Goal: Task Accomplishment & Management: Use online tool/utility

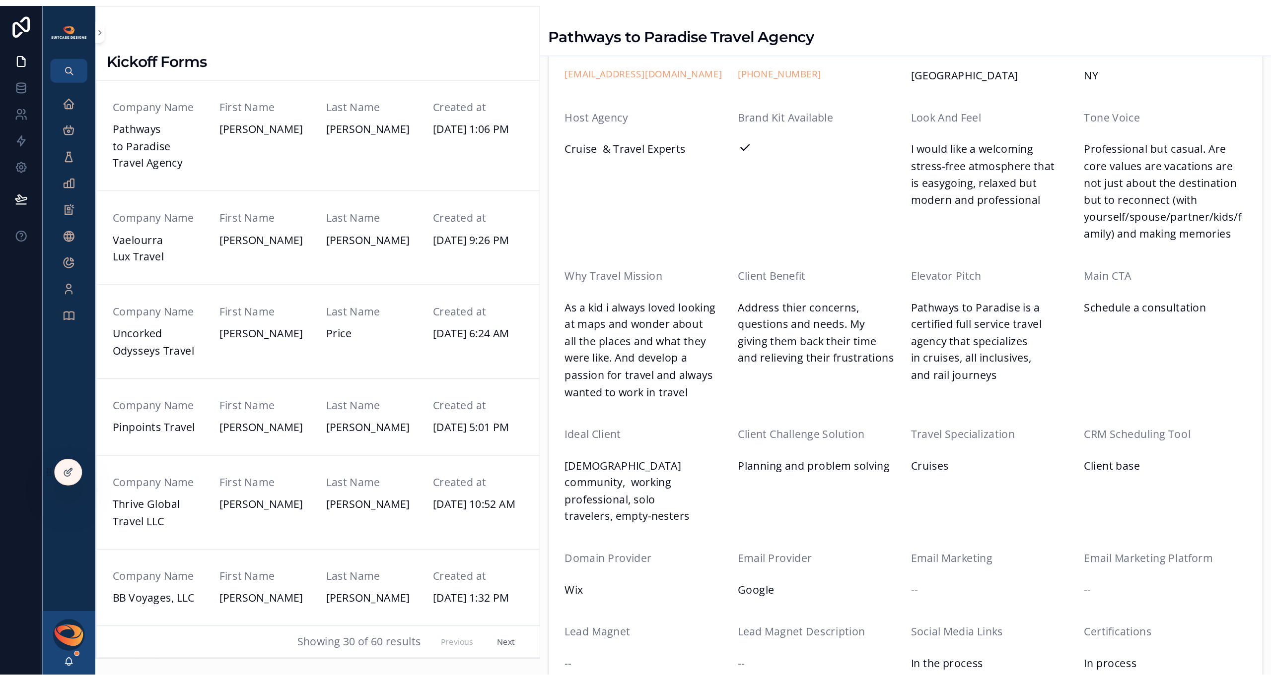
scroll to position [147, 0]
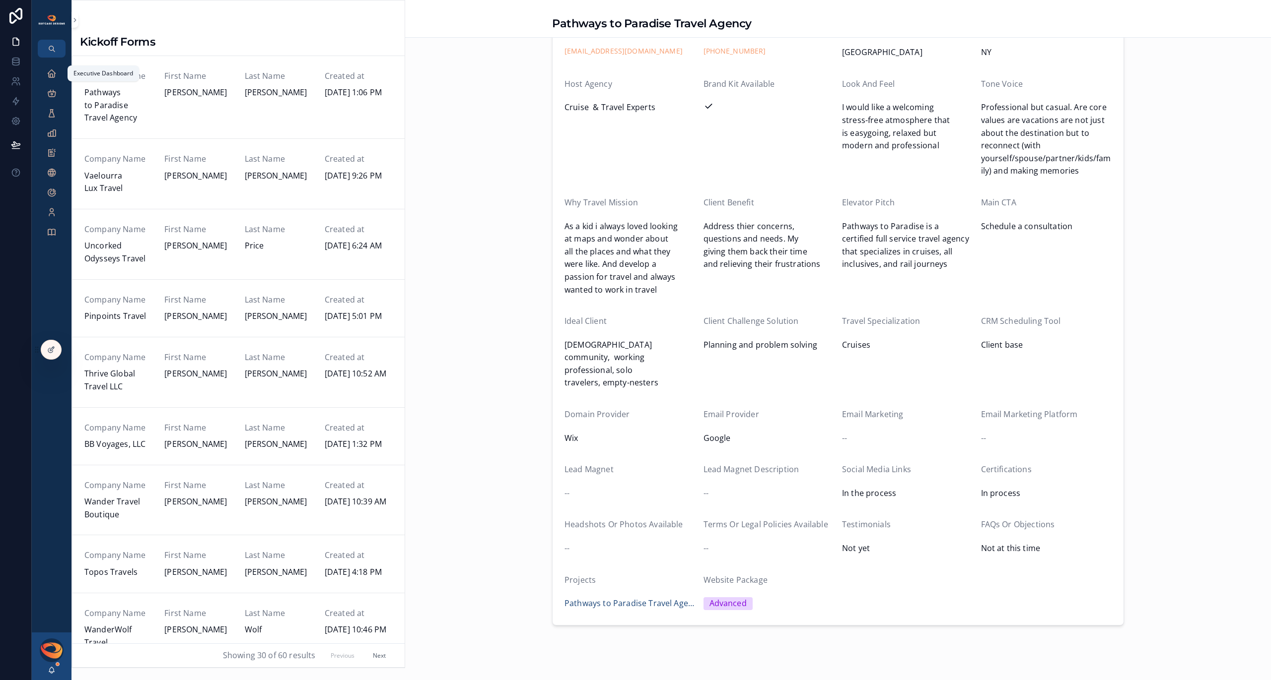
click at [45, 73] on div "Executive Dashboard" at bounding box center [52, 74] width 16 height 16
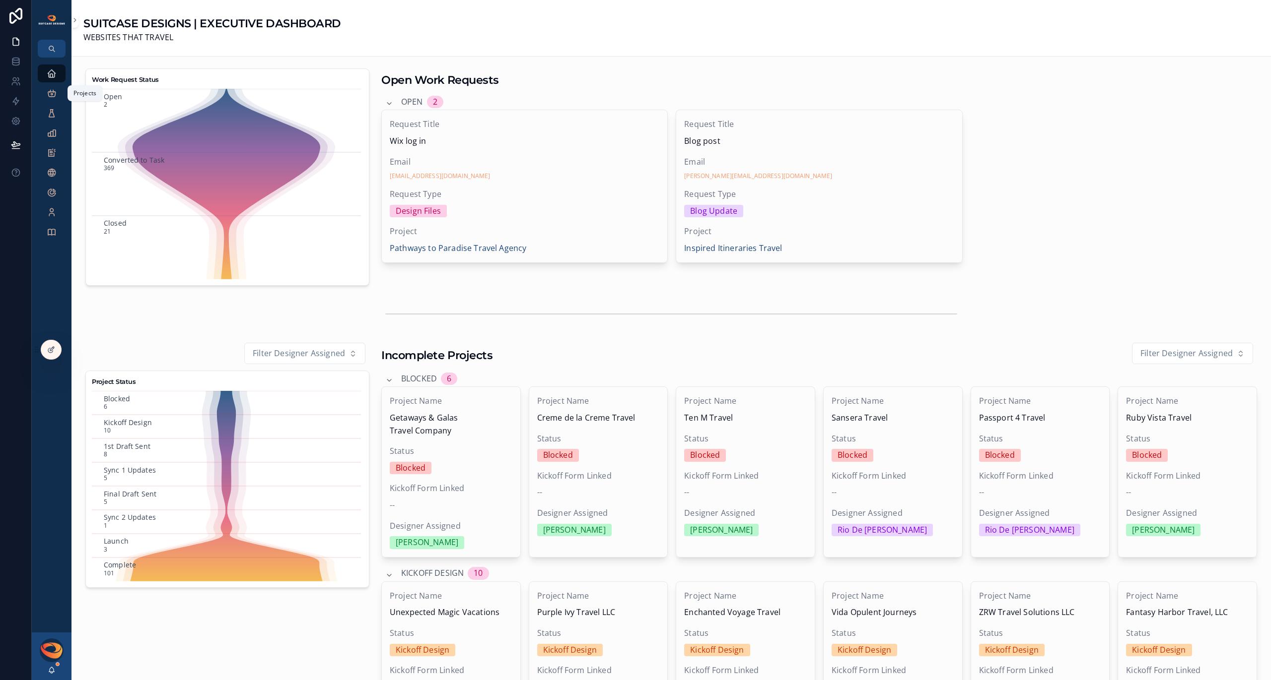
click at [53, 101] on div "Projects" at bounding box center [52, 93] width 16 height 16
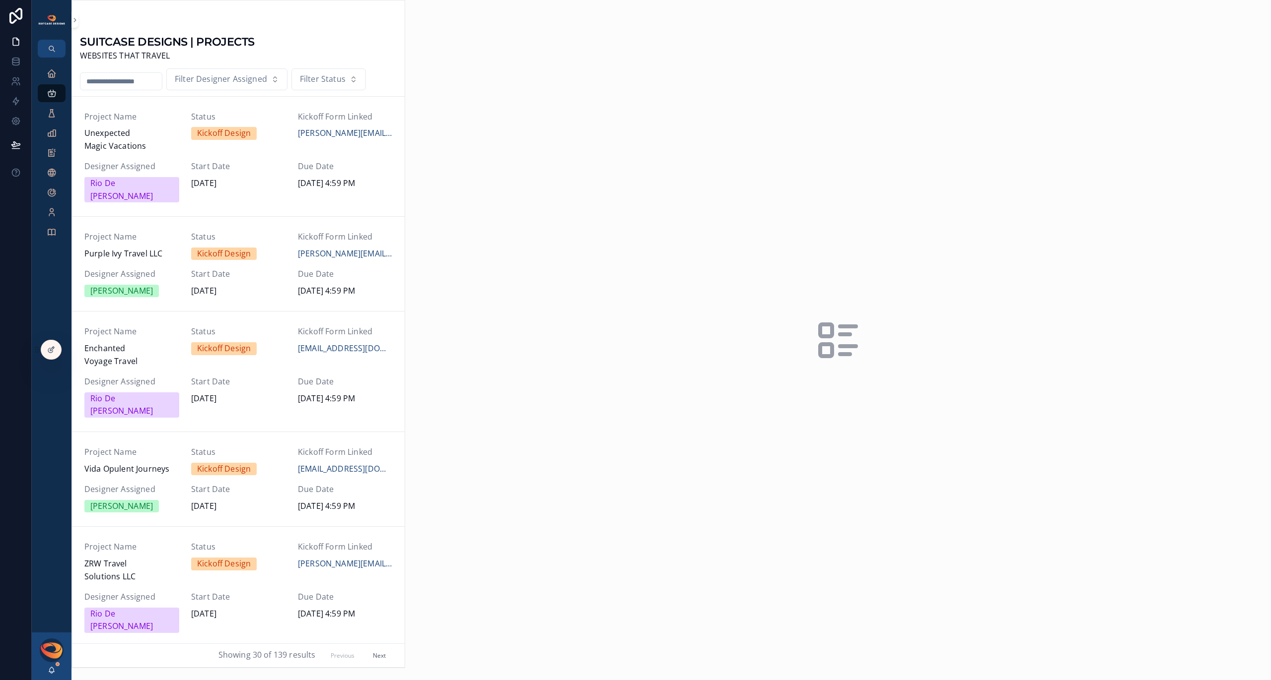
click at [97, 82] on input "scrollable content" at bounding box center [120, 81] width 81 height 14
type input "****"
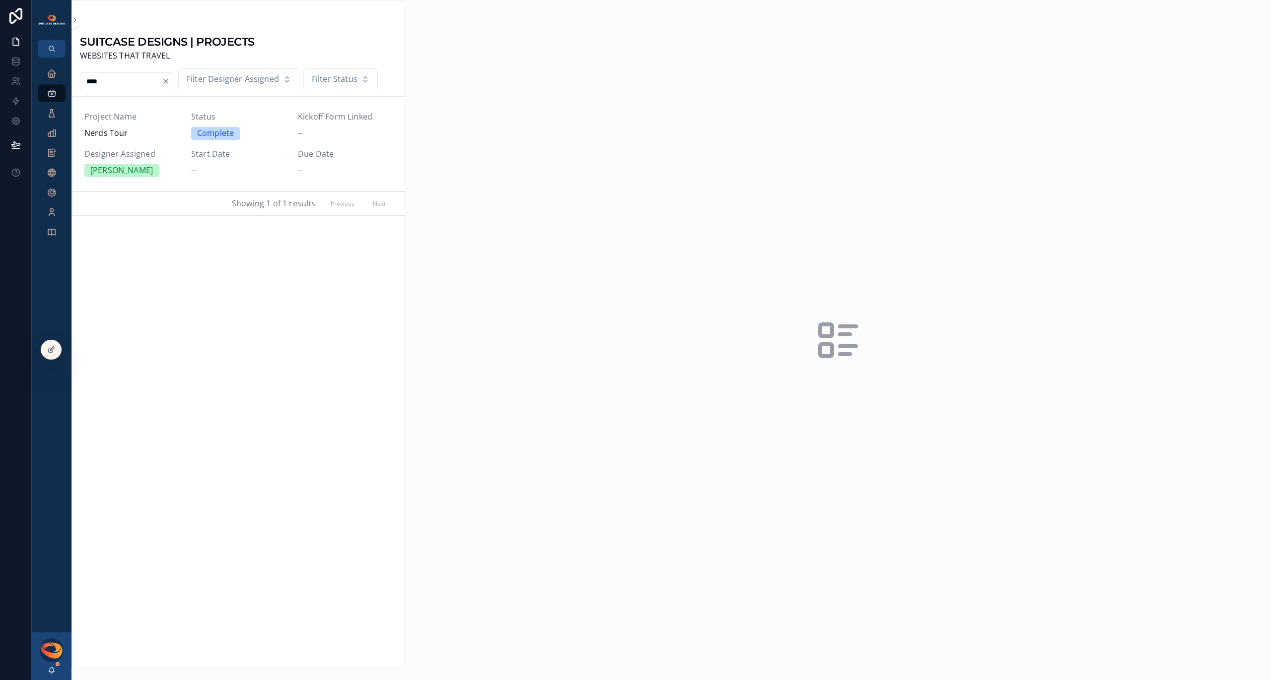
click at [125, 132] on span "Nerds Tour" at bounding box center [131, 133] width 95 height 13
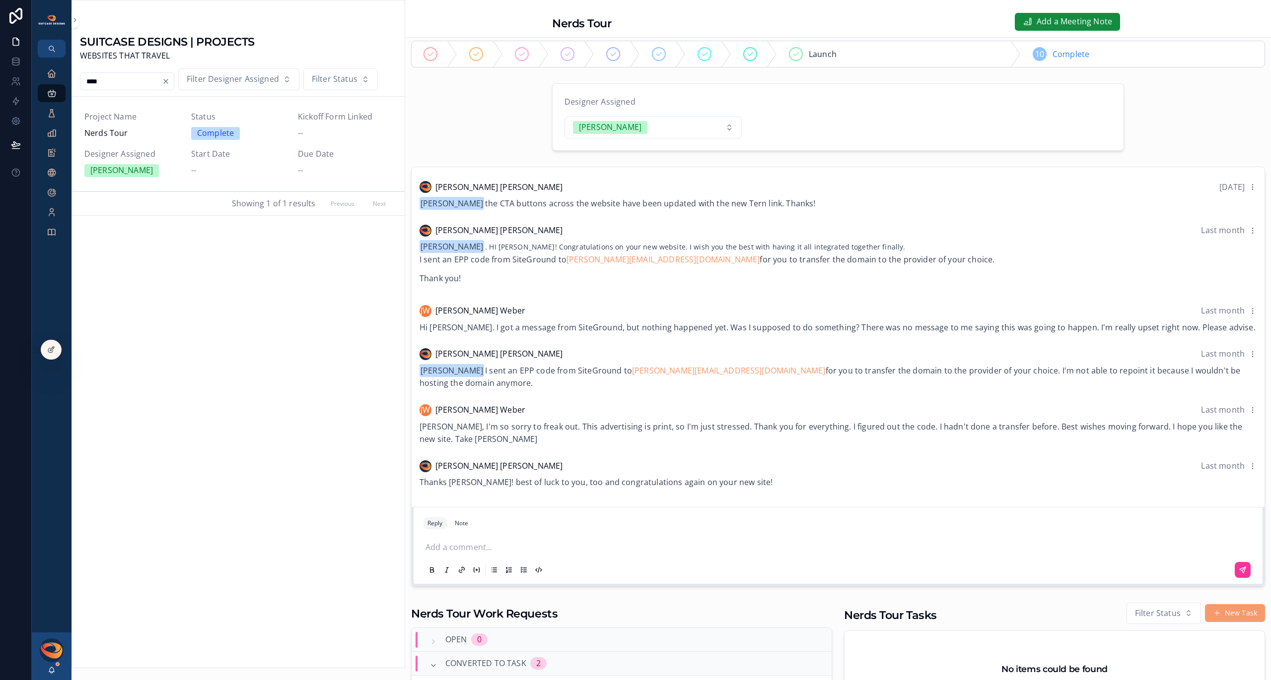
scroll to position [19, 0]
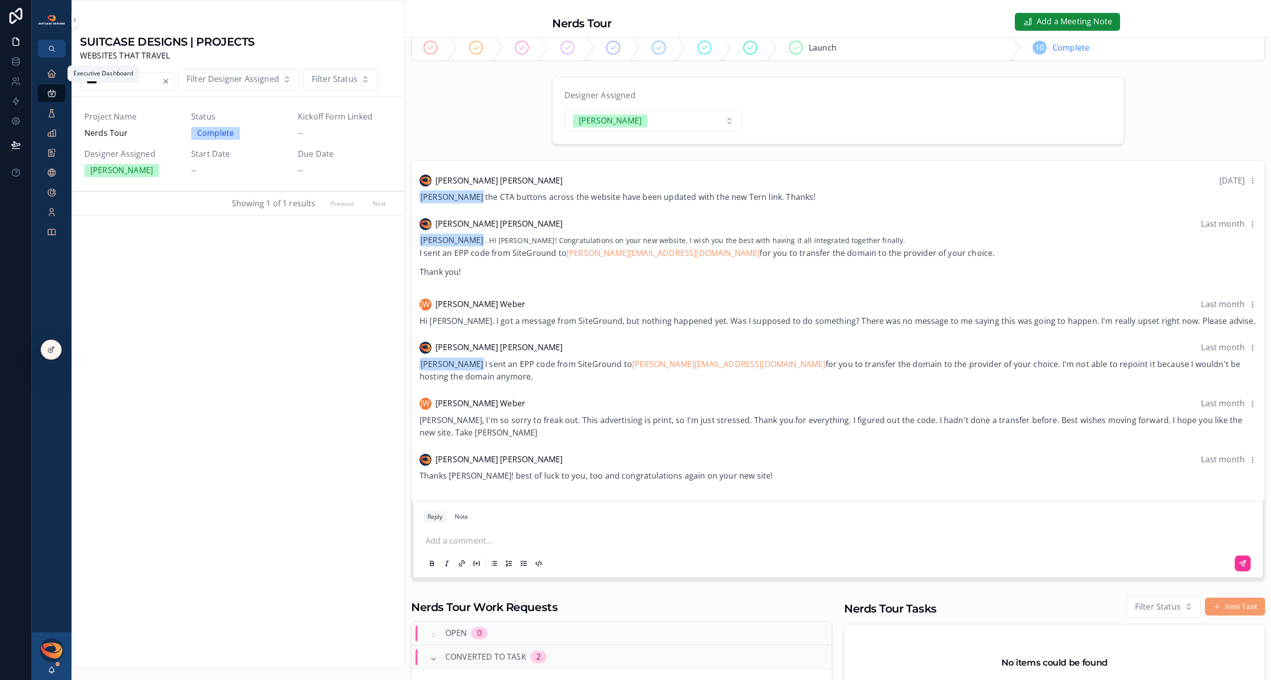
click at [51, 75] on icon "scrollable content" at bounding box center [52, 73] width 10 height 10
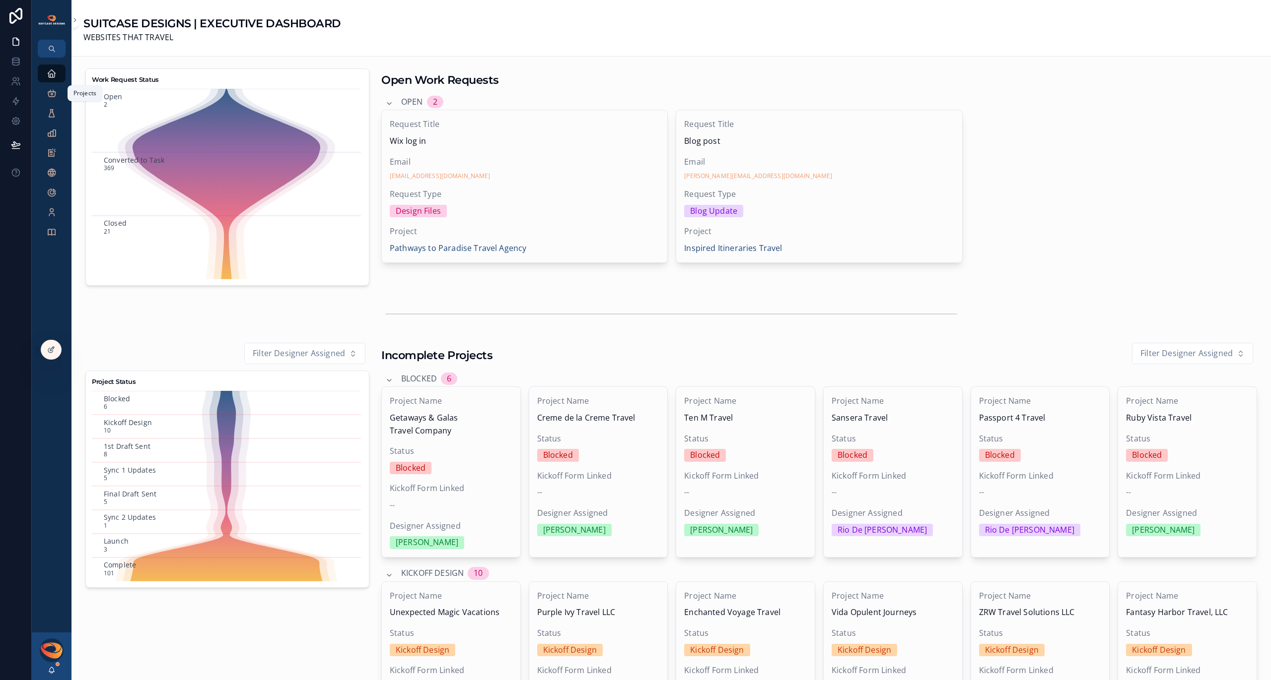
click at [57, 93] on div "Projects" at bounding box center [52, 93] width 16 height 16
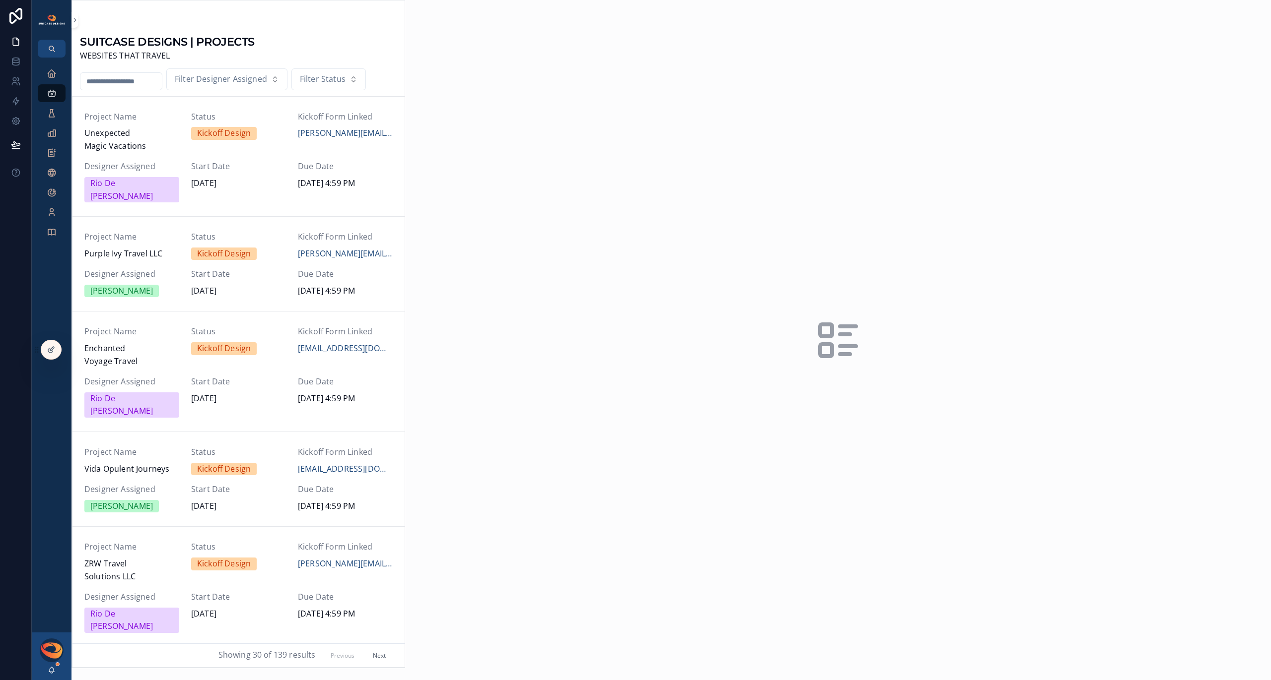
click at [116, 83] on input "scrollable content" at bounding box center [120, 81] width 81 height 14
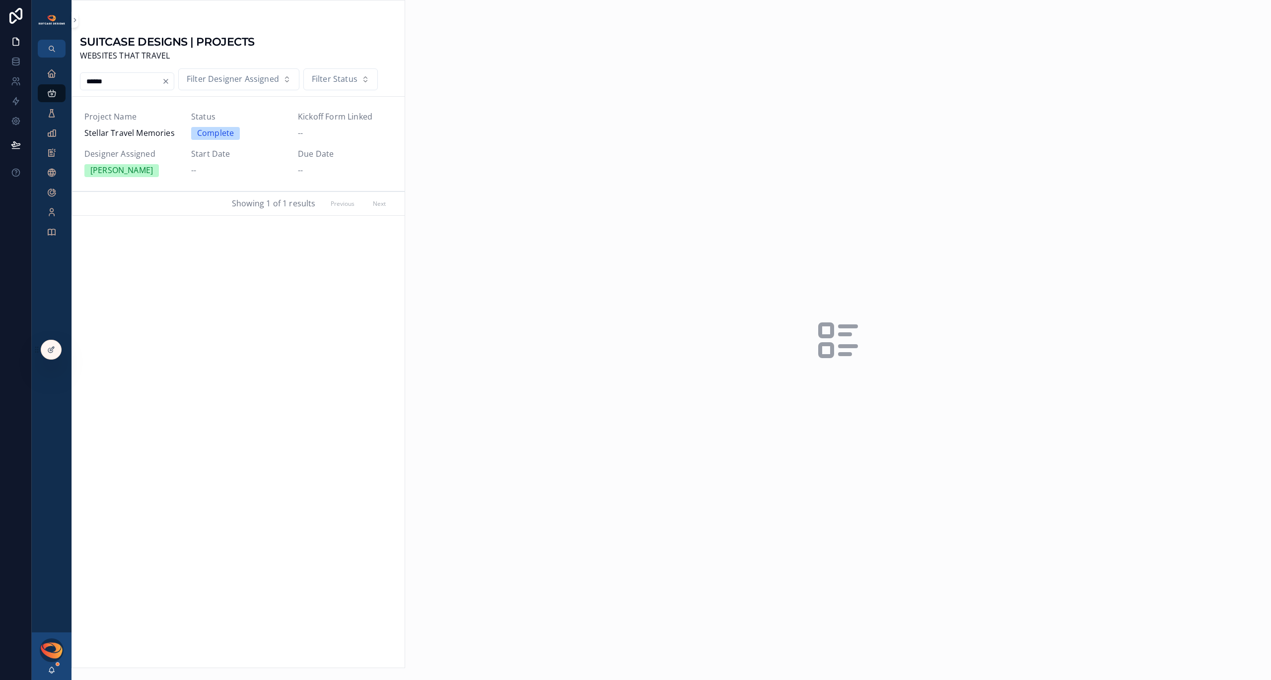
click at [130, 150] on span "Designer Assigned" at bounding box center [131, 154] width 95 height 13
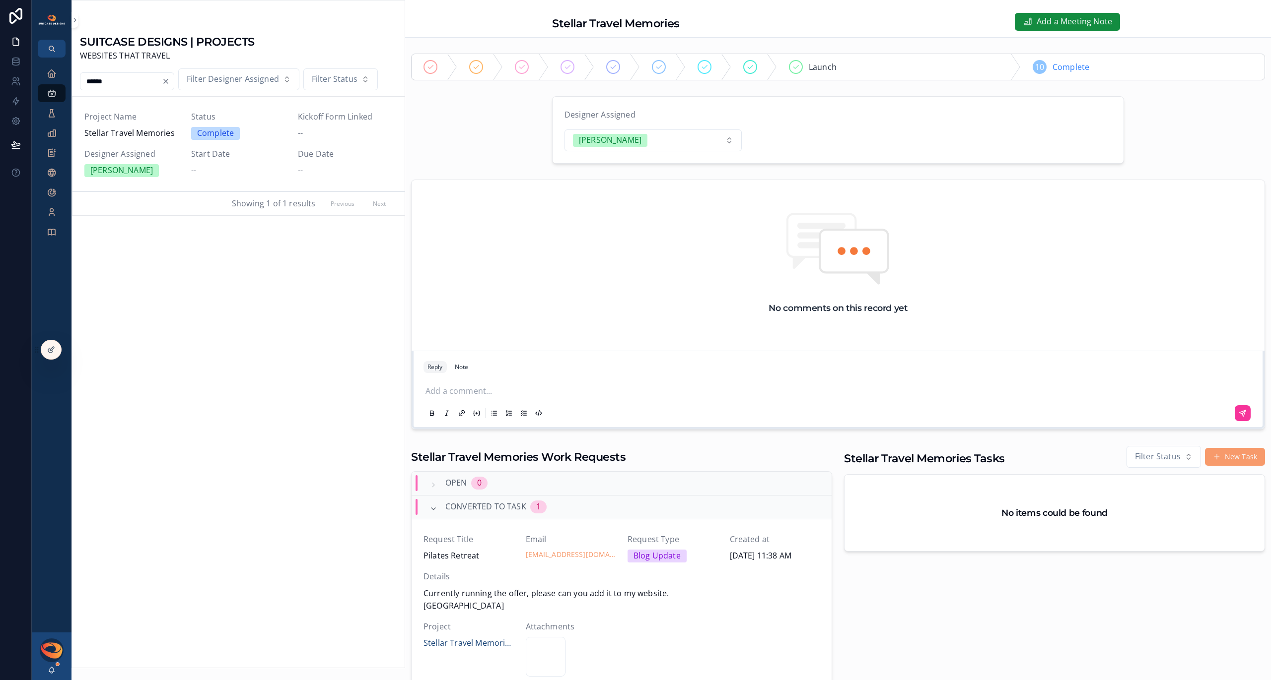
drag, startPoint x: 109, startPoint y: 83, endPoint x: 74, endPoint y: 80, distance: 34.3
click at [74, 80] on div "****** Filter Designer Assigned Filter Status" at bounding box center [238, 79] width 333 height 22
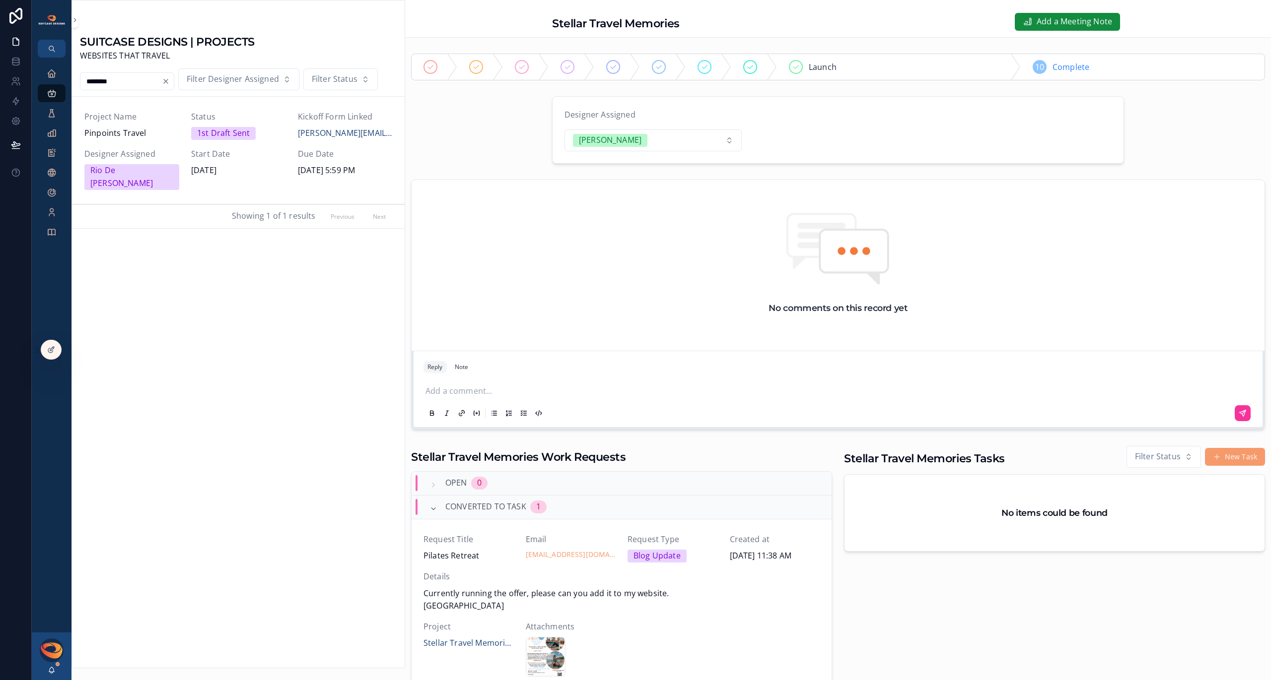
click at [135, 131] on span "Pinpoints Travel" at bounding box center [131, 133] width 95 height 13
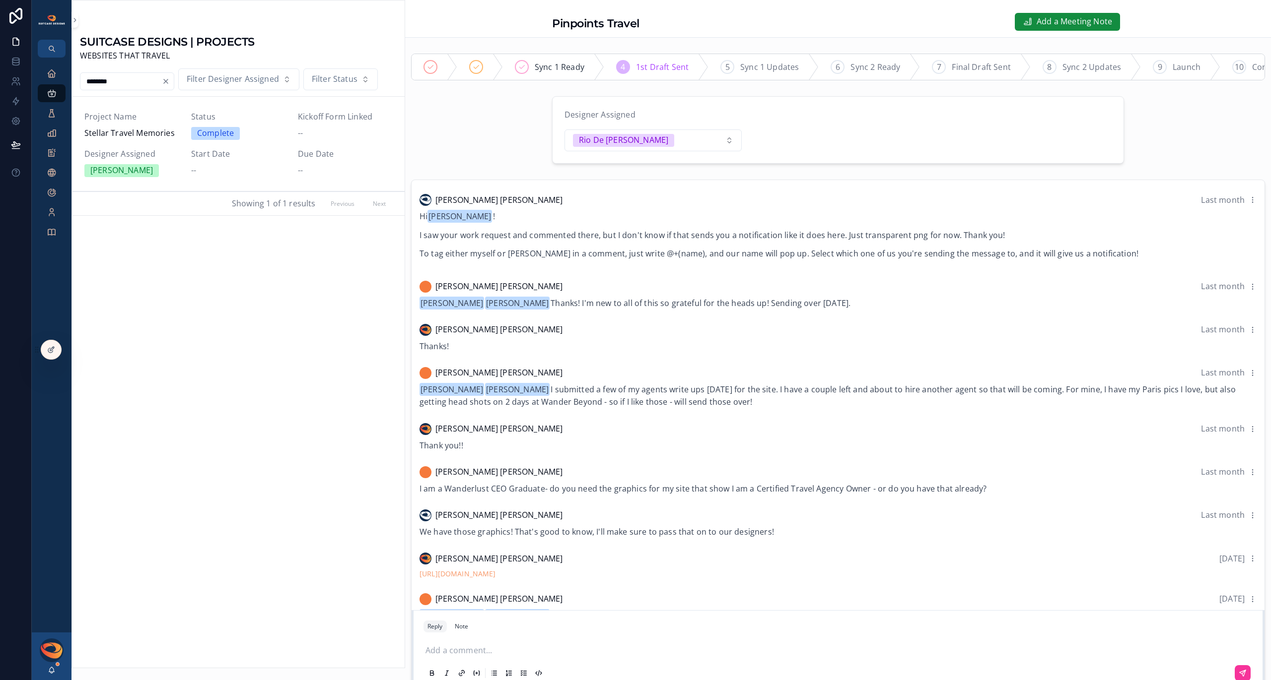
type input "******"
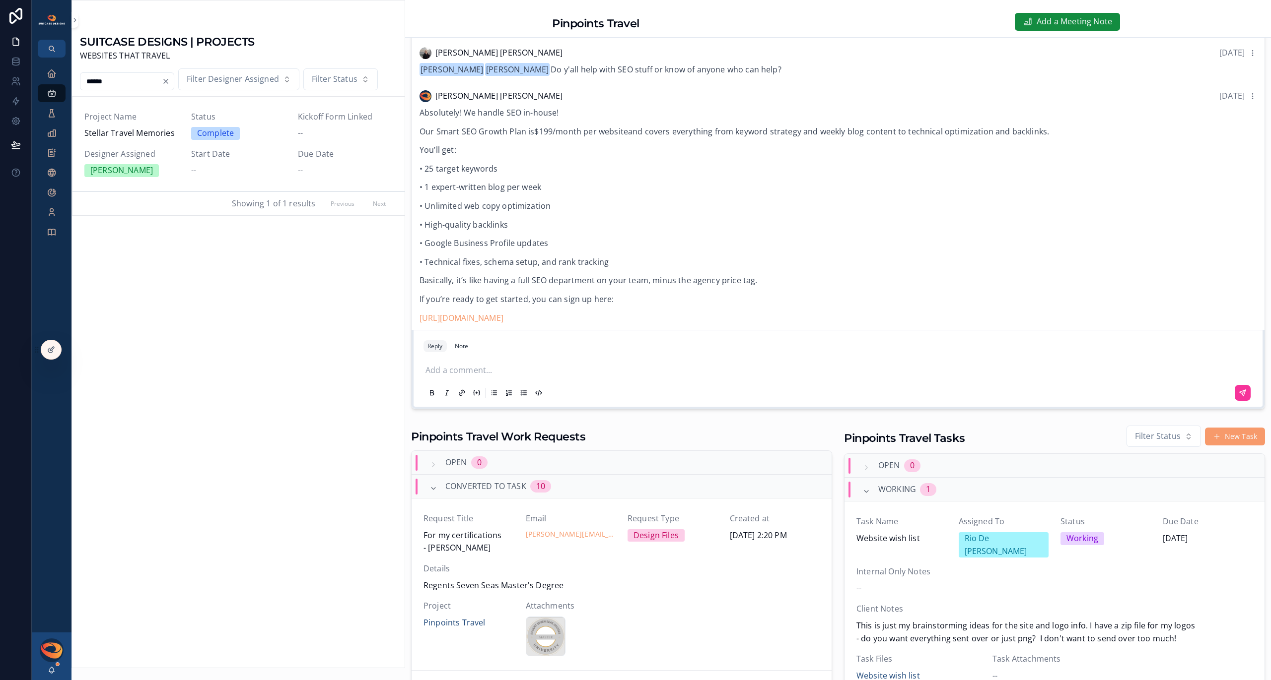
scroll to position [367, 0]
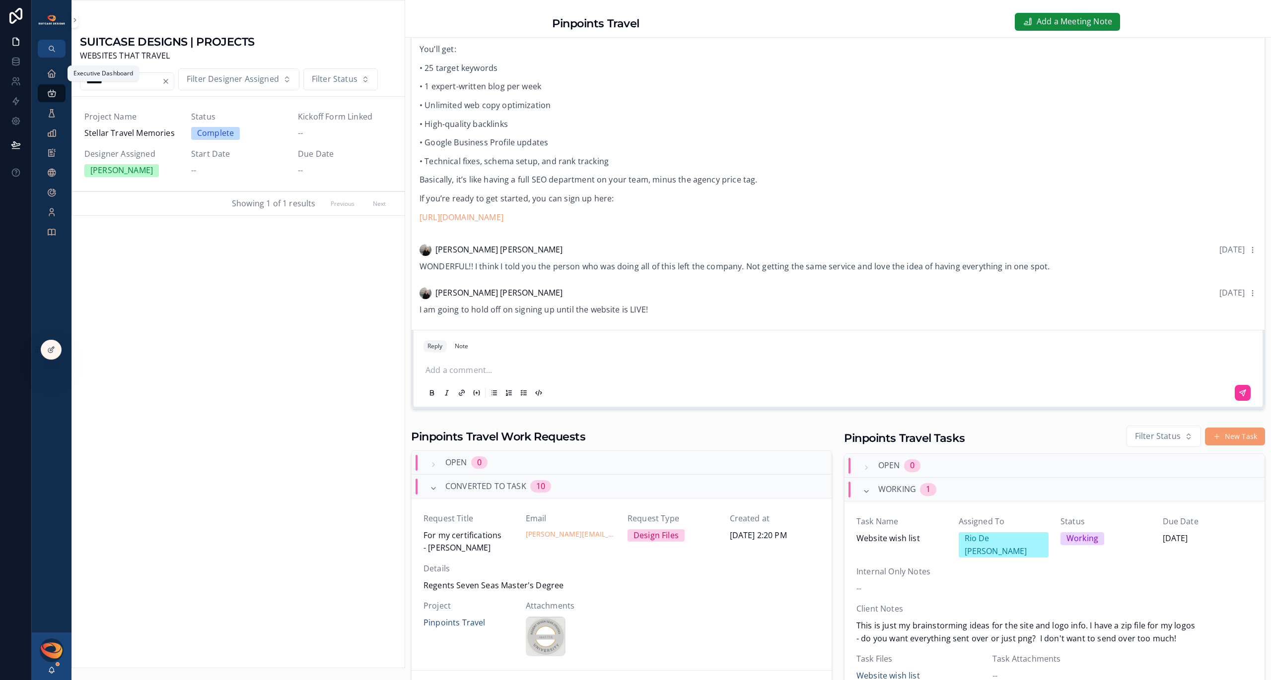
click at [49, 77] on icon "scrollable content" at bounding box center [52, 73] width 10 height 10
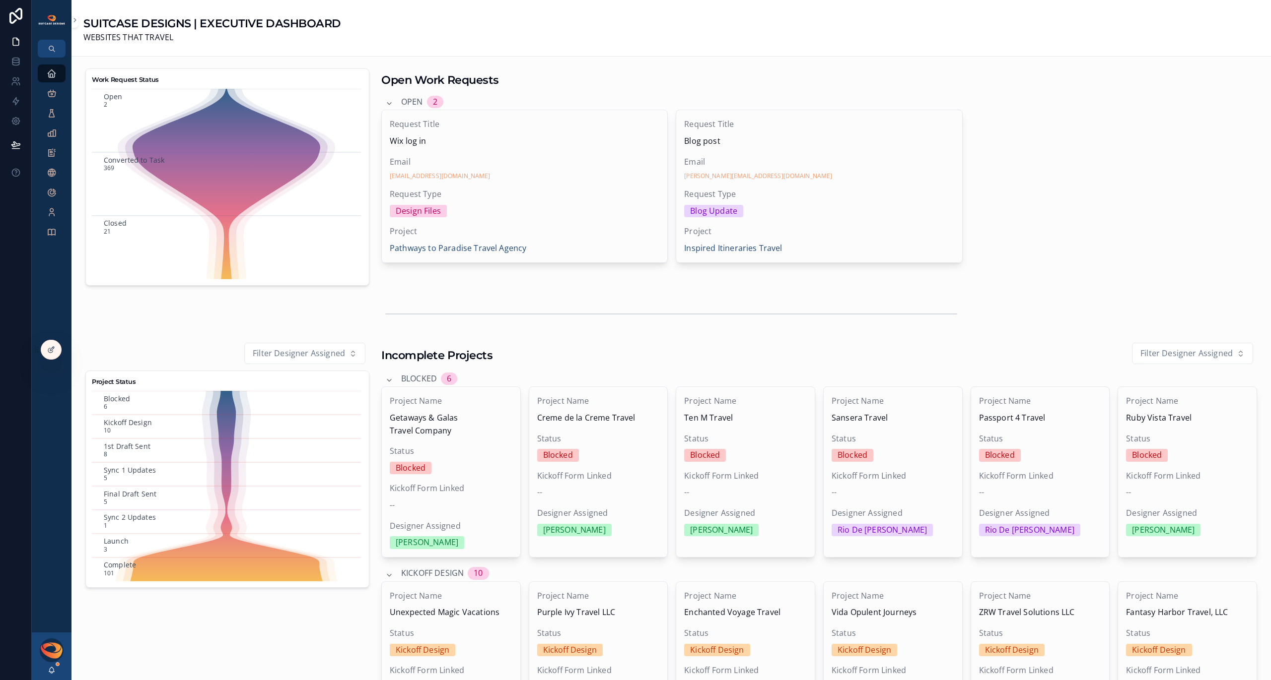
click at [539, 197] on span "Request Type" at bounding box center [525, 194] width 270 height 13
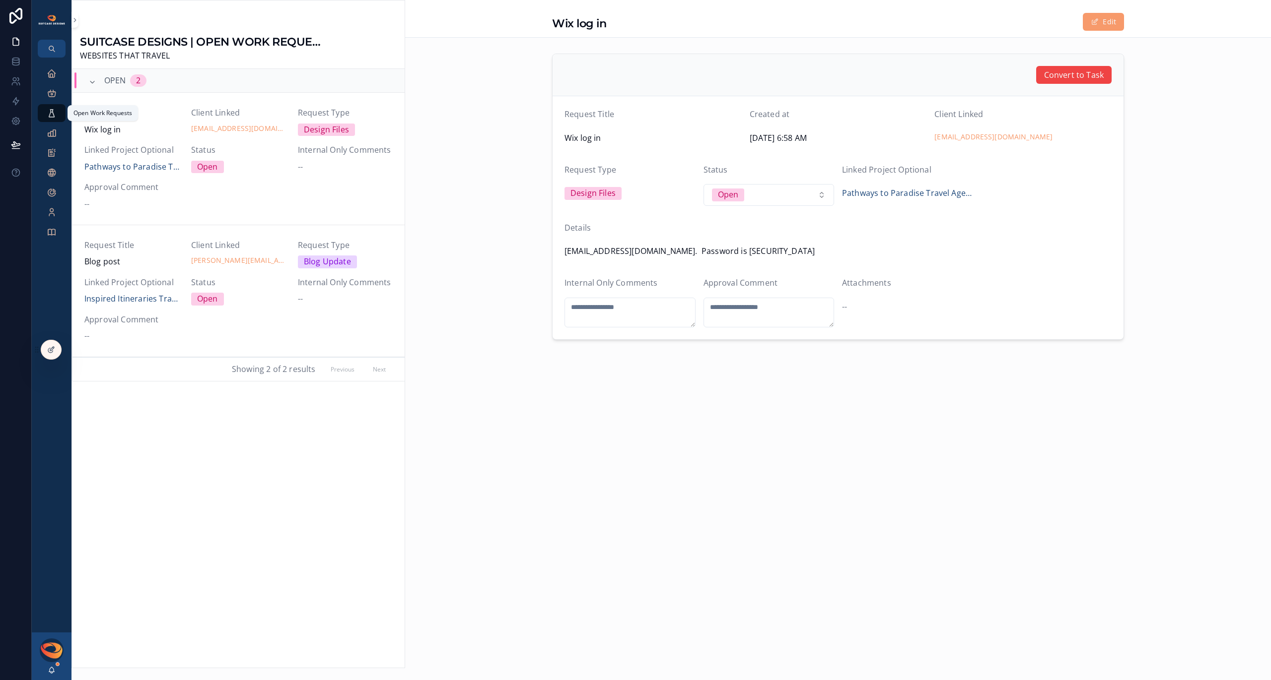
click at [47, 112] on icon "scrollable content" at bounding box center [52, 113] width 10 height 10
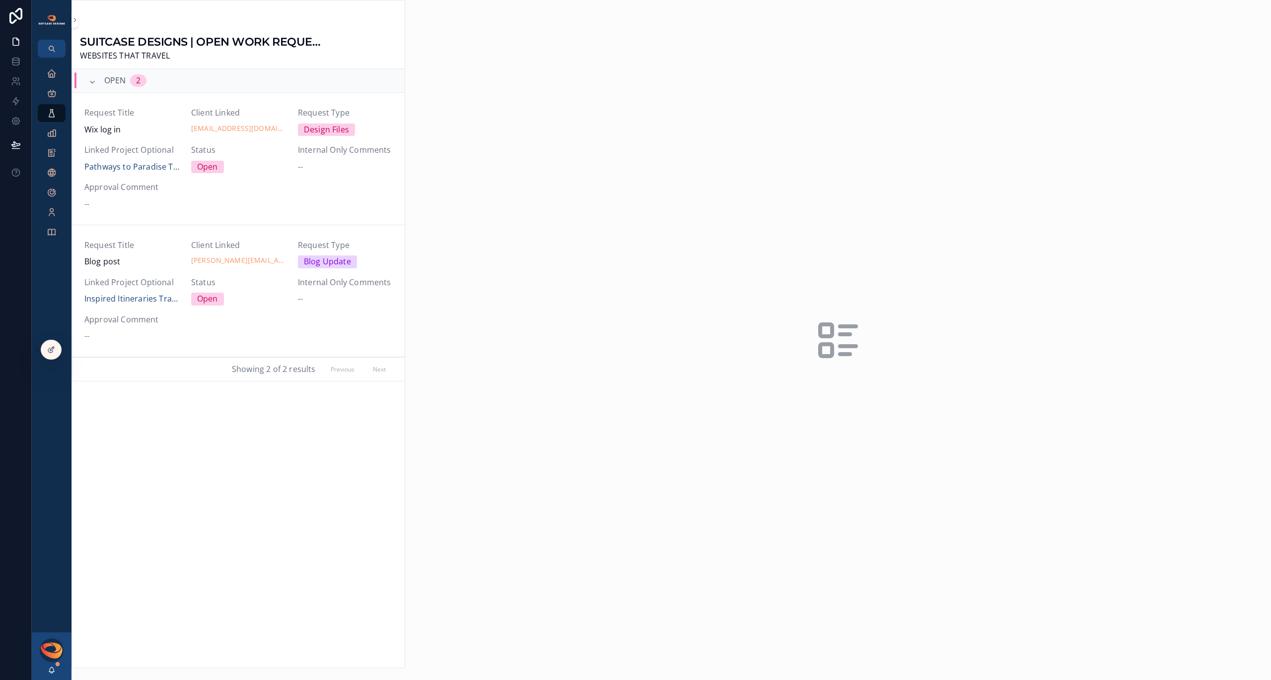
click at [137, 283] on span "Linked Project Optional" at bounding box center [131, 282] width 95 height 13
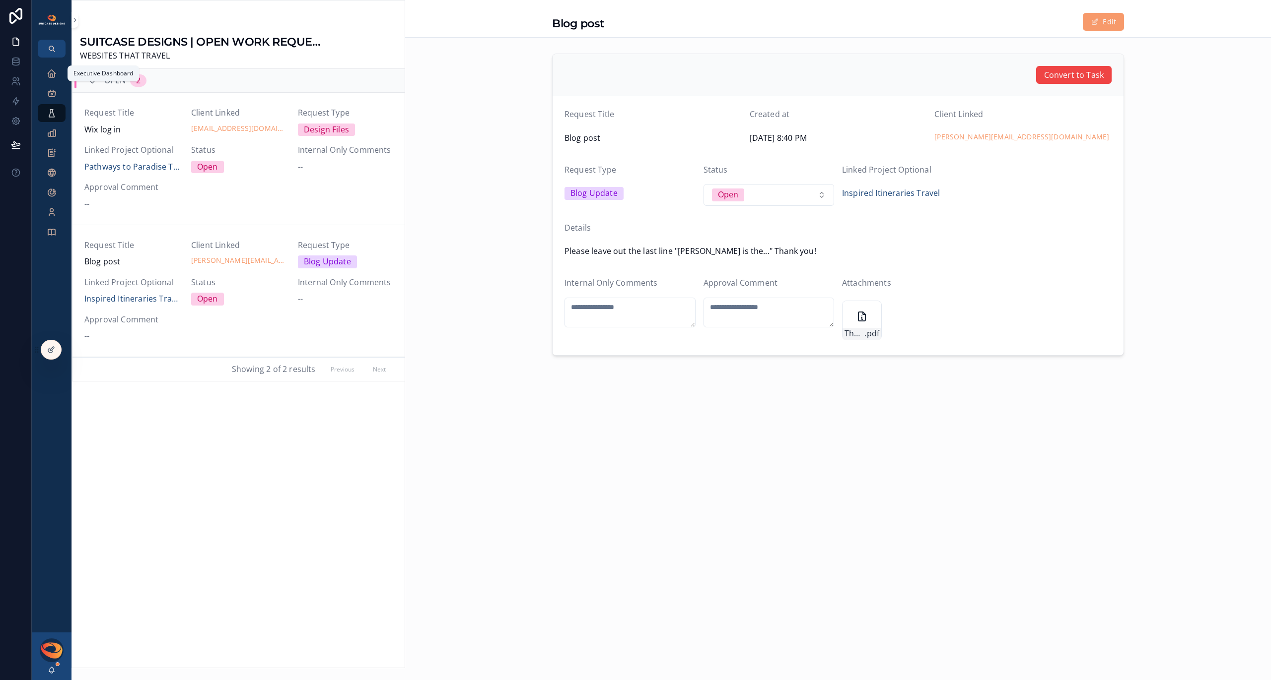
click at [50, 76] on icon "scrollable content" at bounding box center [52, 73] width 10 height 10
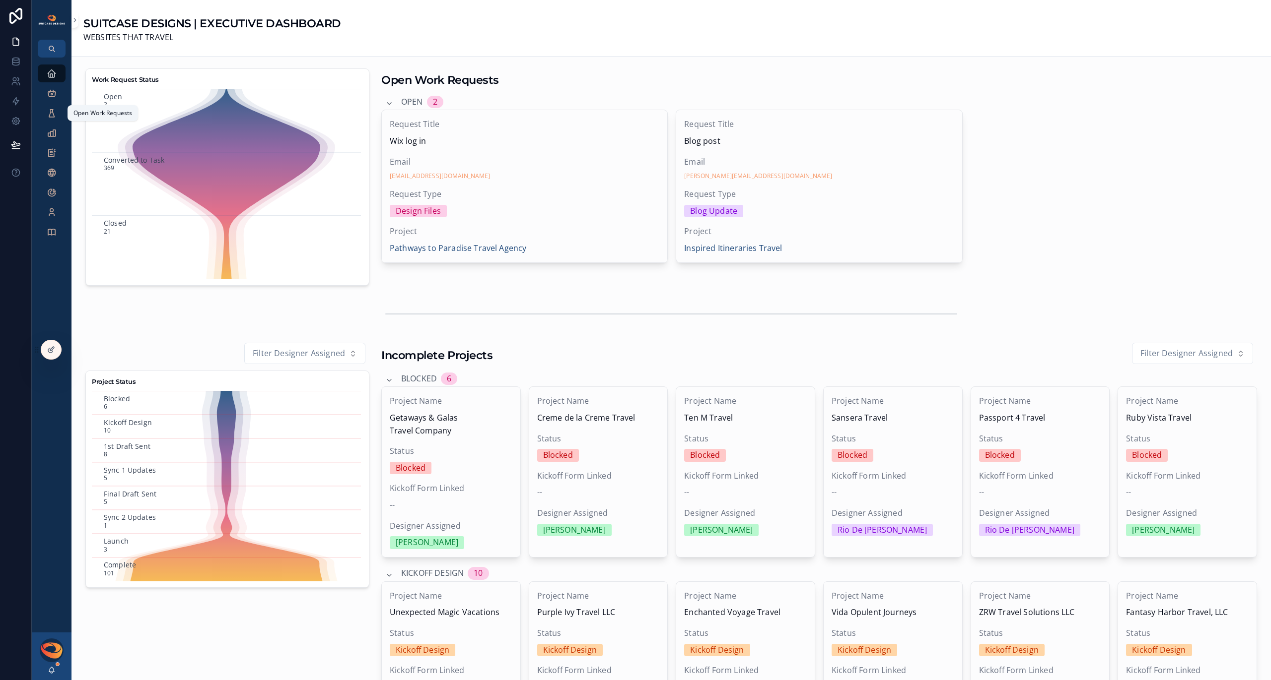
click at [51, 114] on icon "scrollable content" at bounding box center [52, 113] width 10 height 10
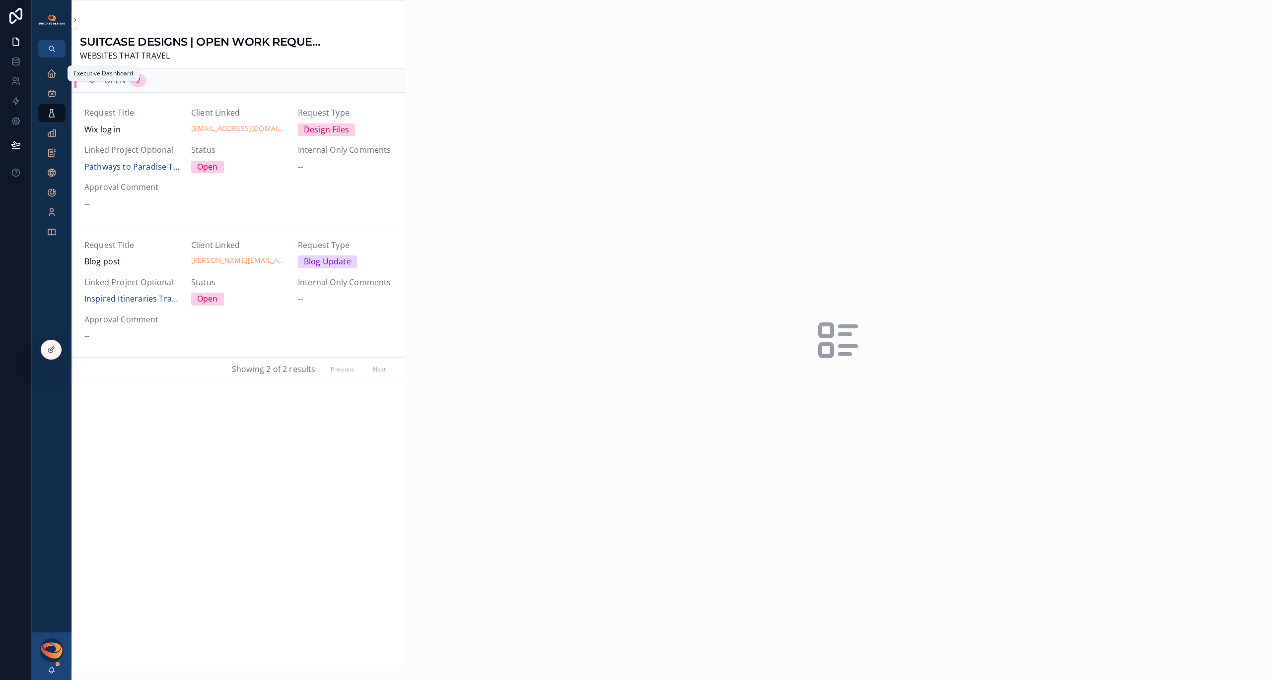
click at [53, 76] on icon "scrollable content" at bounding box center [52, 73] width 10 height 10
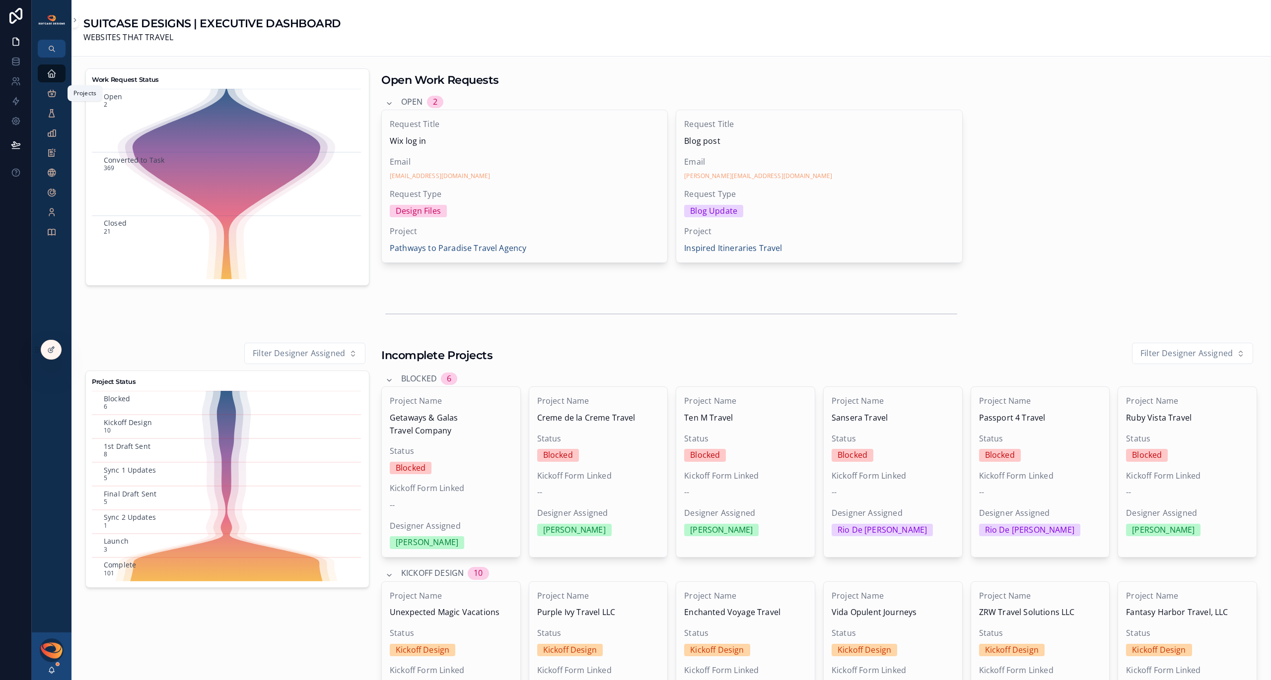
click at [52, 95] on icon "scrollable content" at bounding box center [52, 93] width 10 height 10
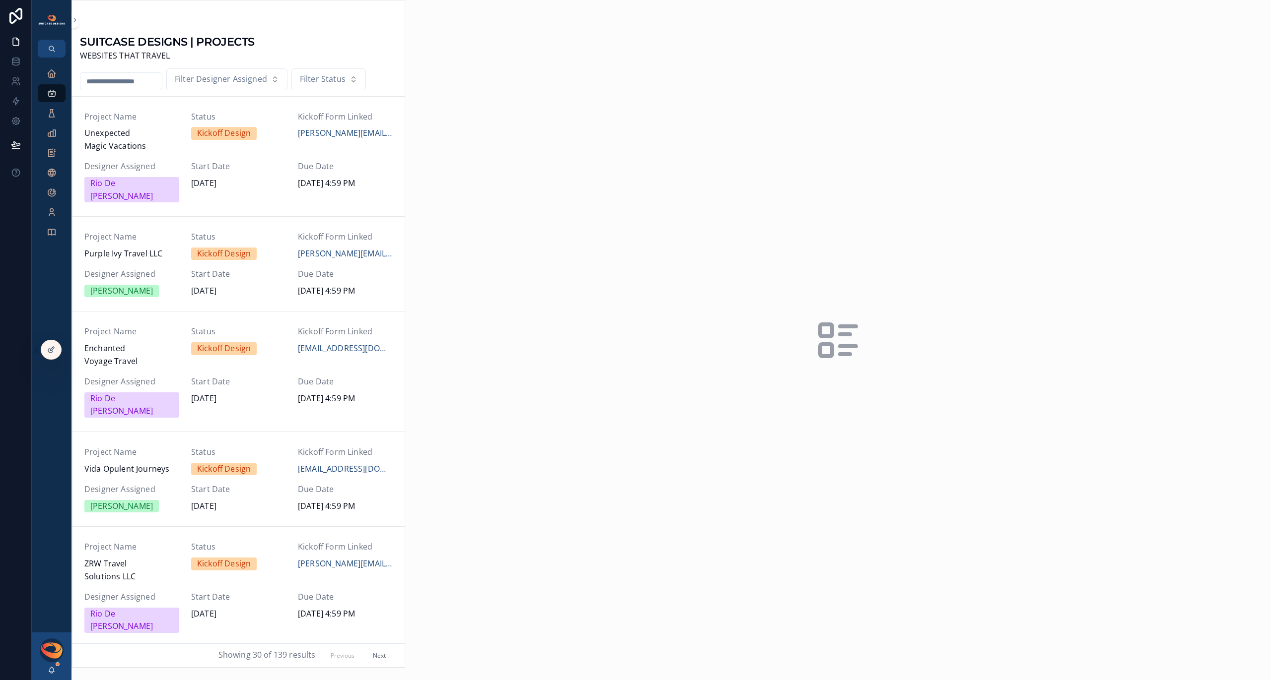
click at [101, 84] on input "scrollable content" at bounding box center [120, 81] width 81 height 14
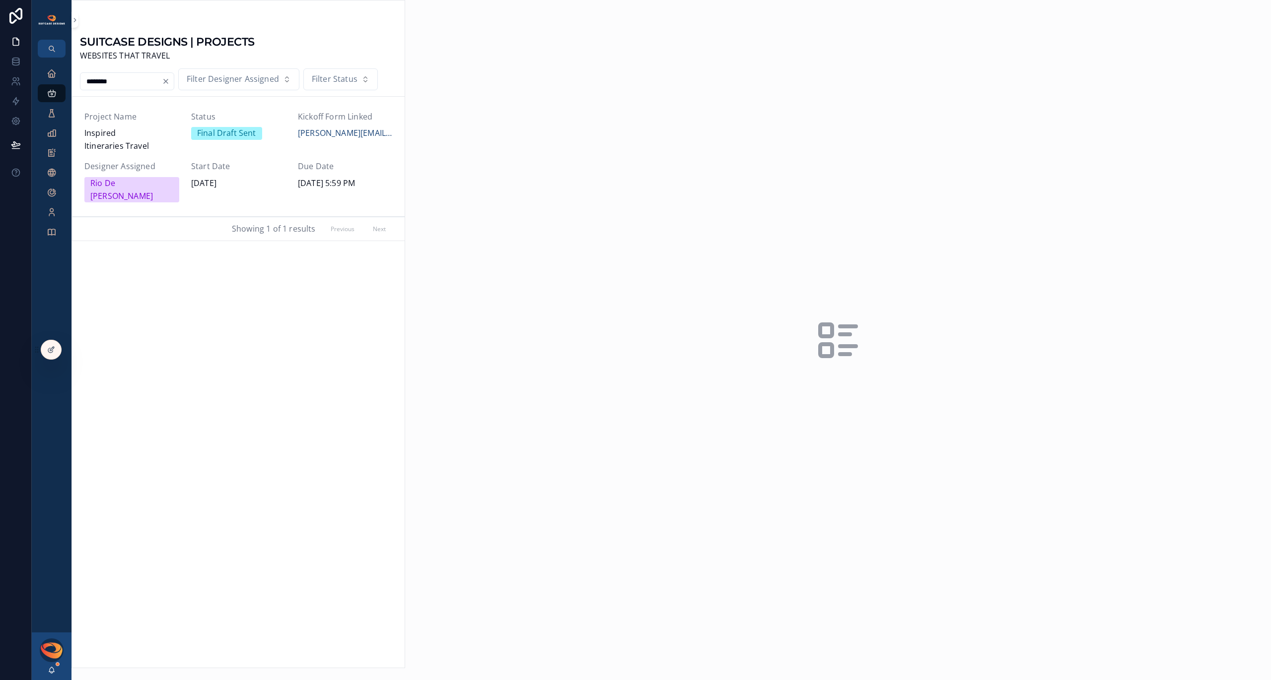
type input "********"
click at [107, 140] on span "Inspired Itineraries Travel" at bounding box center [131, 139] width 95 height 25
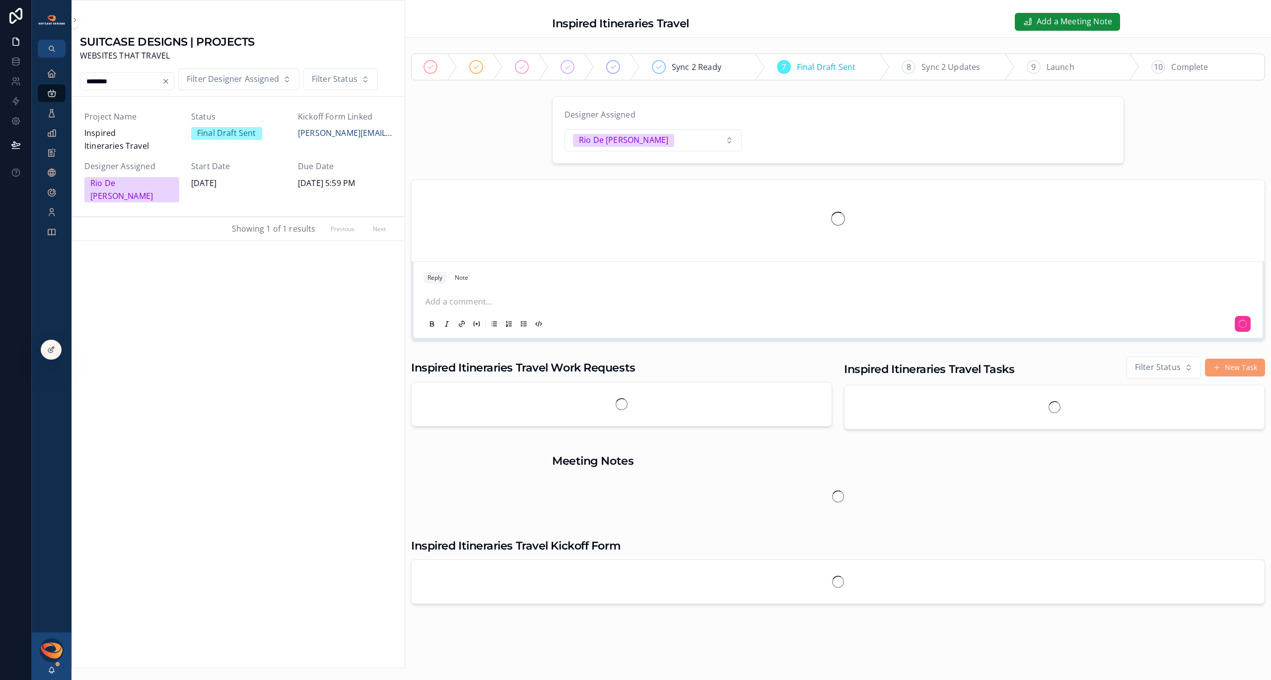
click at [135, 146] on span "Inspired Itineraries Travel" at bounding box center [131, 139] width 95 height 25
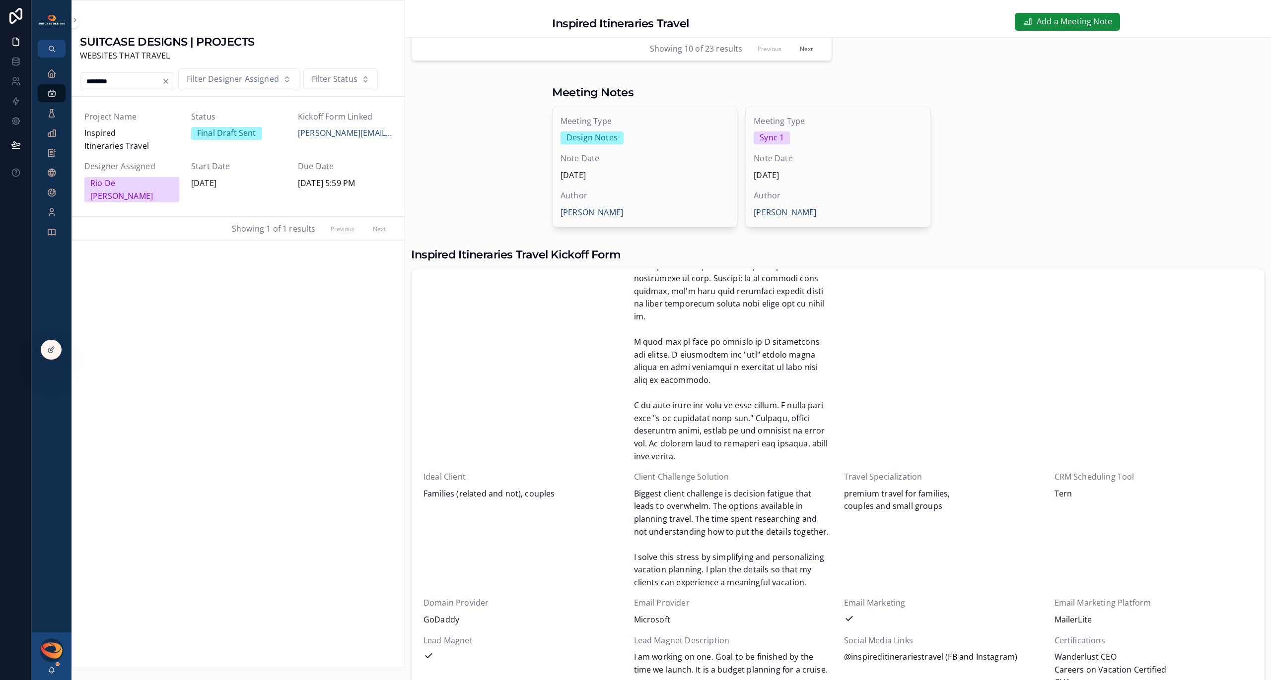
scroll to position [698, 0]
click at [56, 351] on div at bounding box center [51, 349] width 20 height 19
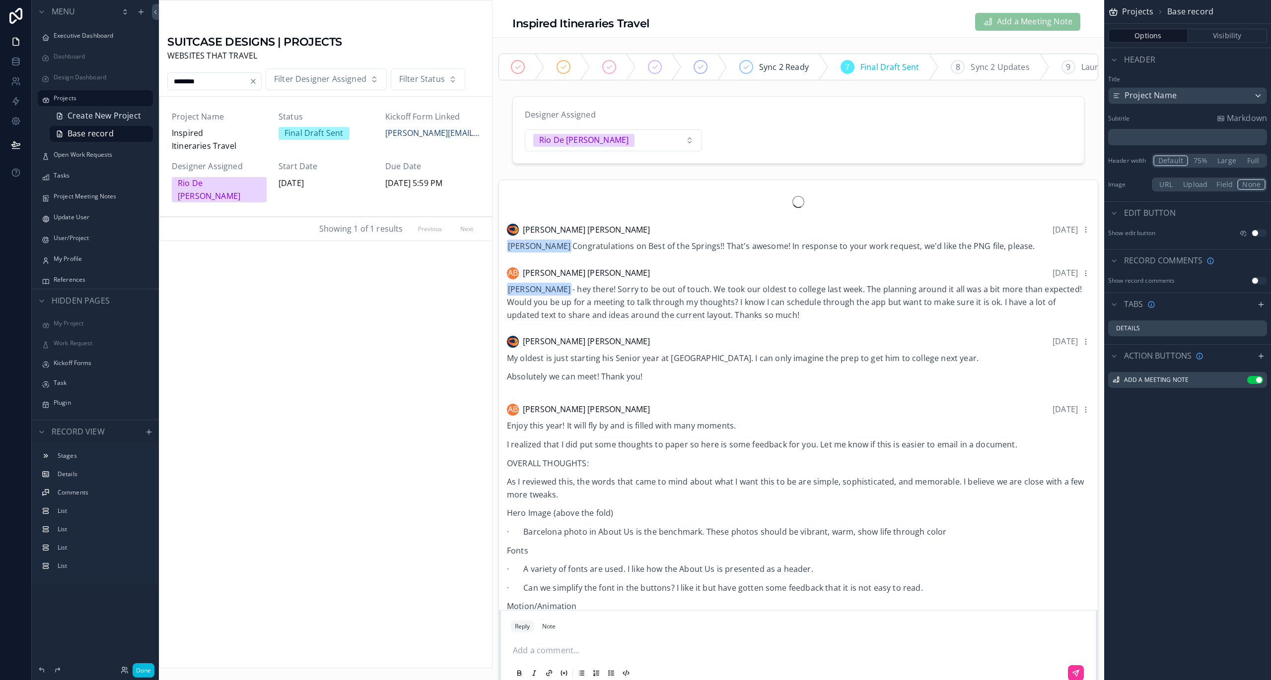
scroll to position [2321, 0]
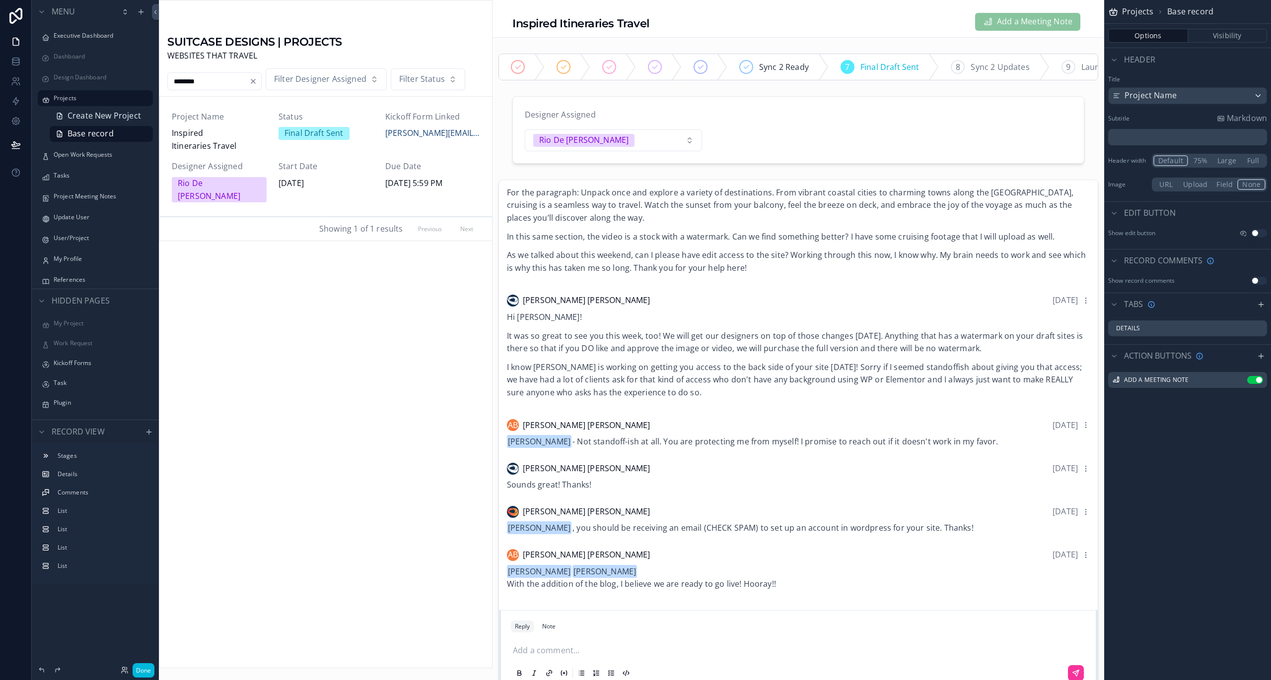
click at [92, 61] on div "Dashboard" at bounding box center [102, 57] width 97 height 8
click at [88, 69] on div "Design Dashboard" at bounding box center [95, 77] width 111 height 16
click at [85, 76] on label "Design Dashboard" at bounding box center [100, 77] width 93 height 8
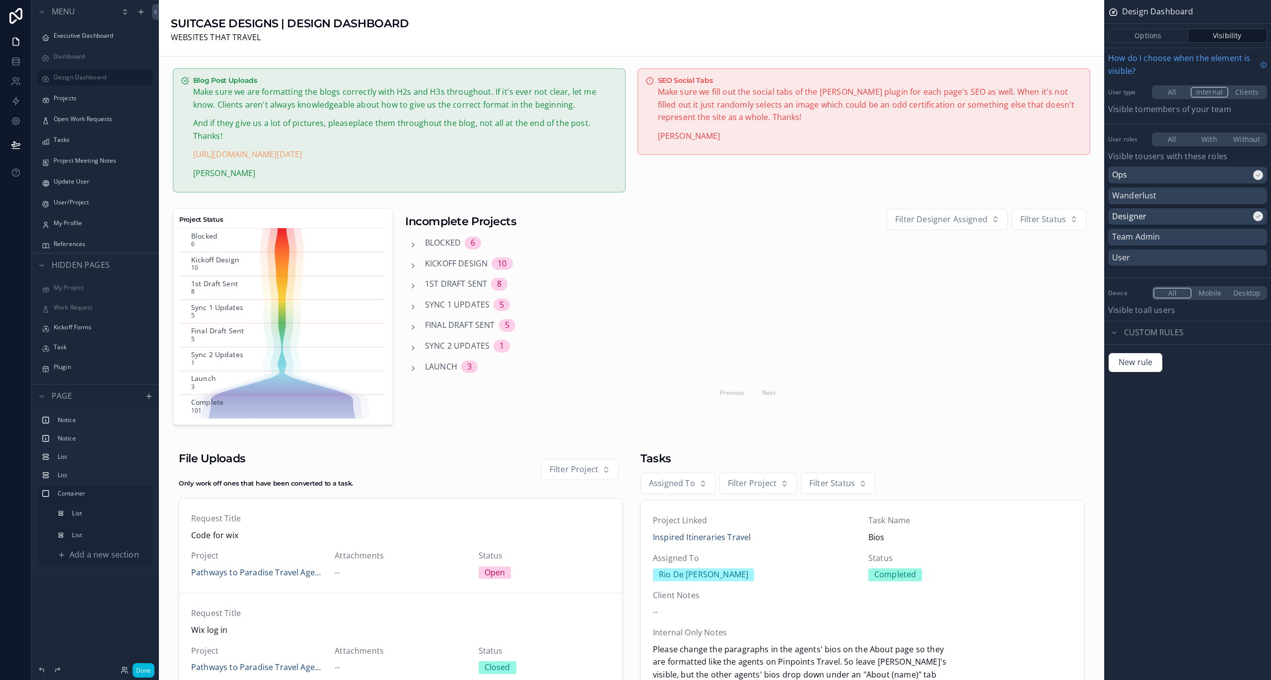
click at [546, 125] on div "scrollable content" at bounding box center [399, 131] width 465 height 132
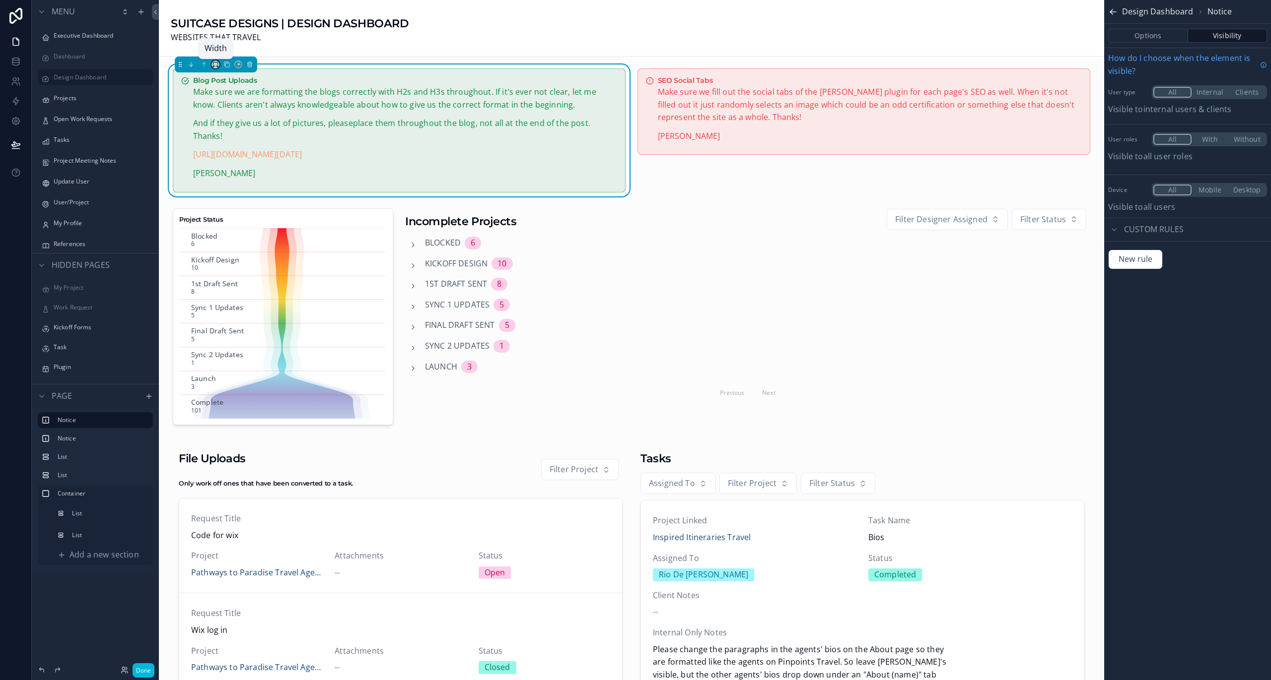
click at [216, 64] on icon "scrollable content" at bounding box center [215, 64] width 7 height 7
click at [231, 122] on span "33%" at bounding box center [227, 122] width 15 height 13
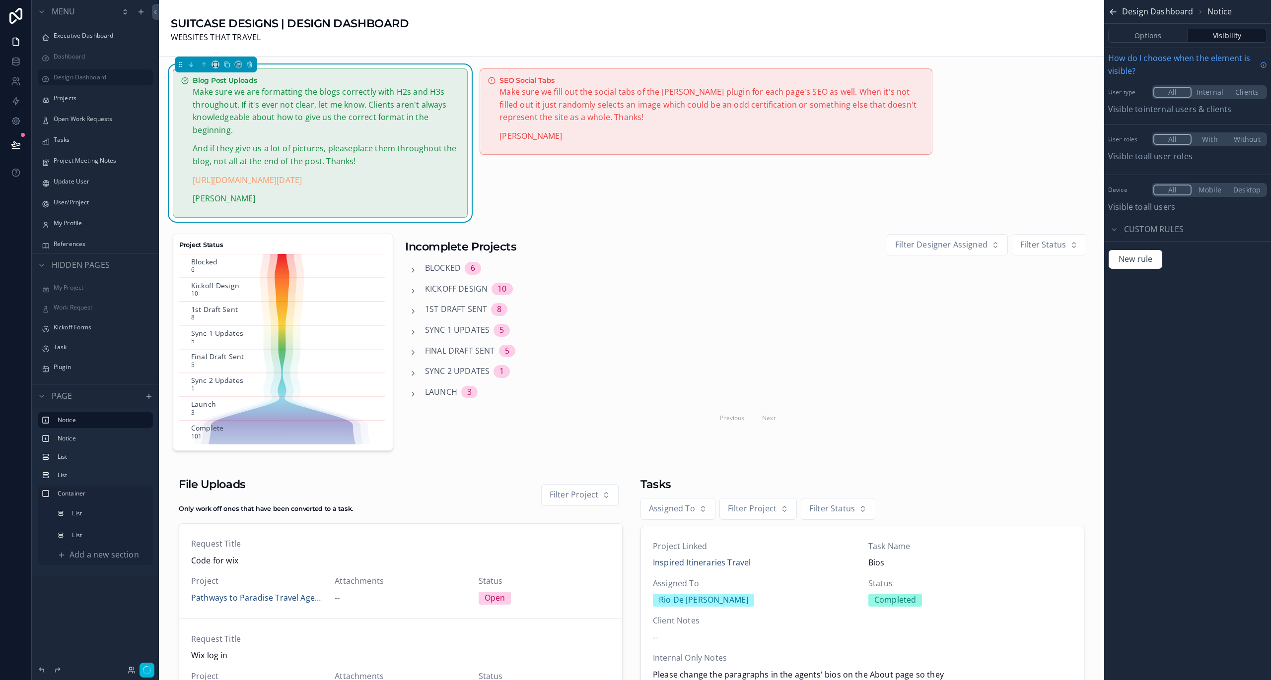
click at [509, 125] on div "scrollable content" at bounding box center [706, 143] width 465 height 157
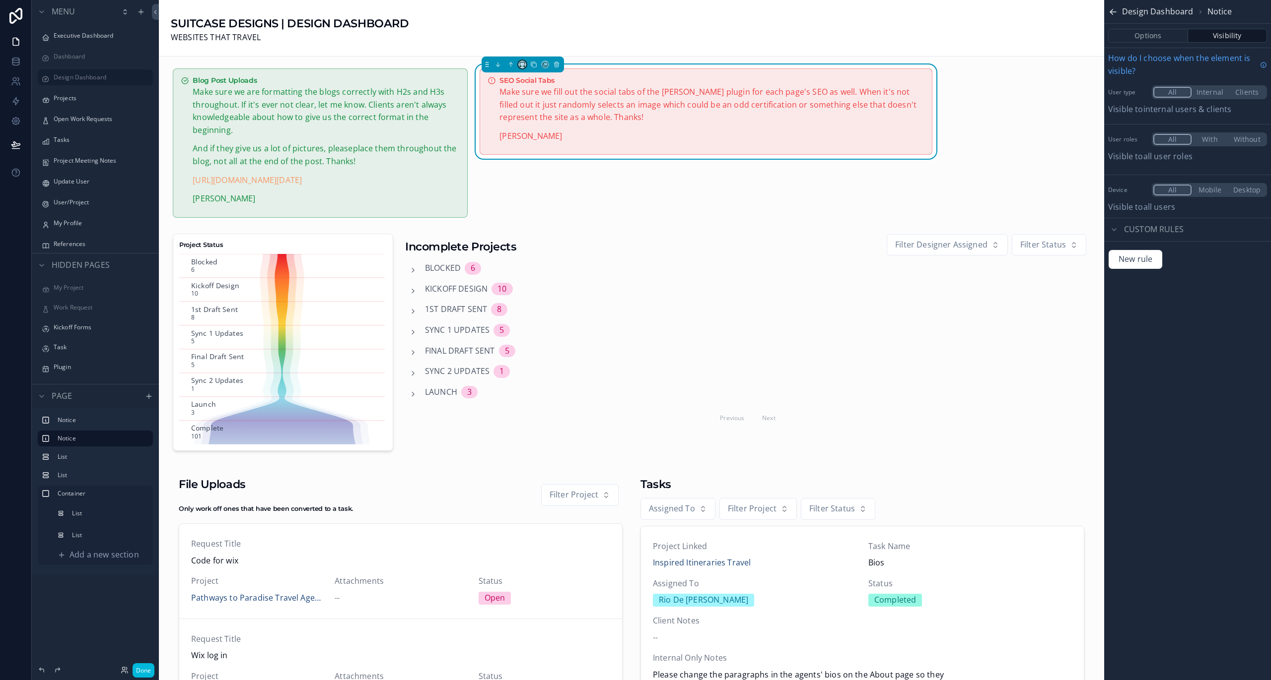
click at [519, 68] on button "scrollable content" at bounding box center [522, 65] width 8 height 8
click at [529, 117] on span "33%" at bounding box center [531, 122] width 15 height 13
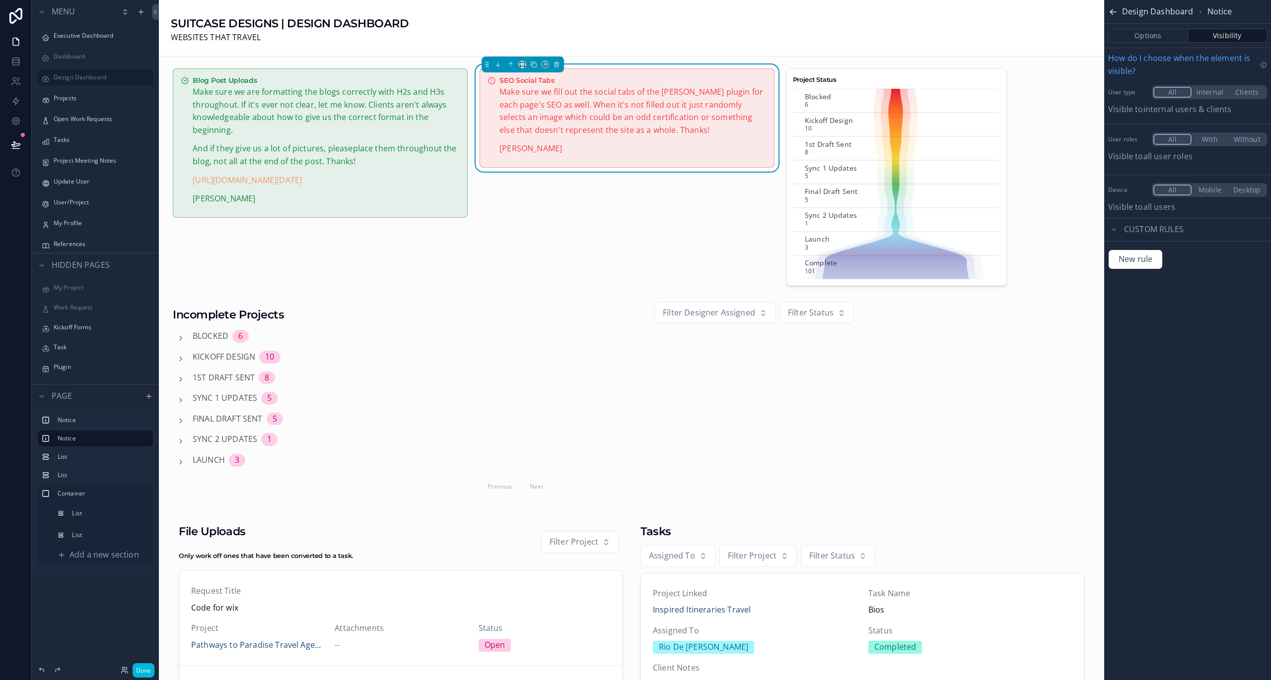
click at [98, 443] on div "Notice" at bounding box center [103, 439] width 91 height 12
click at [0, 0] on icon "scrollable content" at bounding box center [0, 0] width 0 height 0
click at [140, 441] on icon "scrollable content" at bounding box center [143, 439] width 8 height 8
click at [149, 397] on icon "scrollable content" at bounding box center [148, 397] width 4 height 0
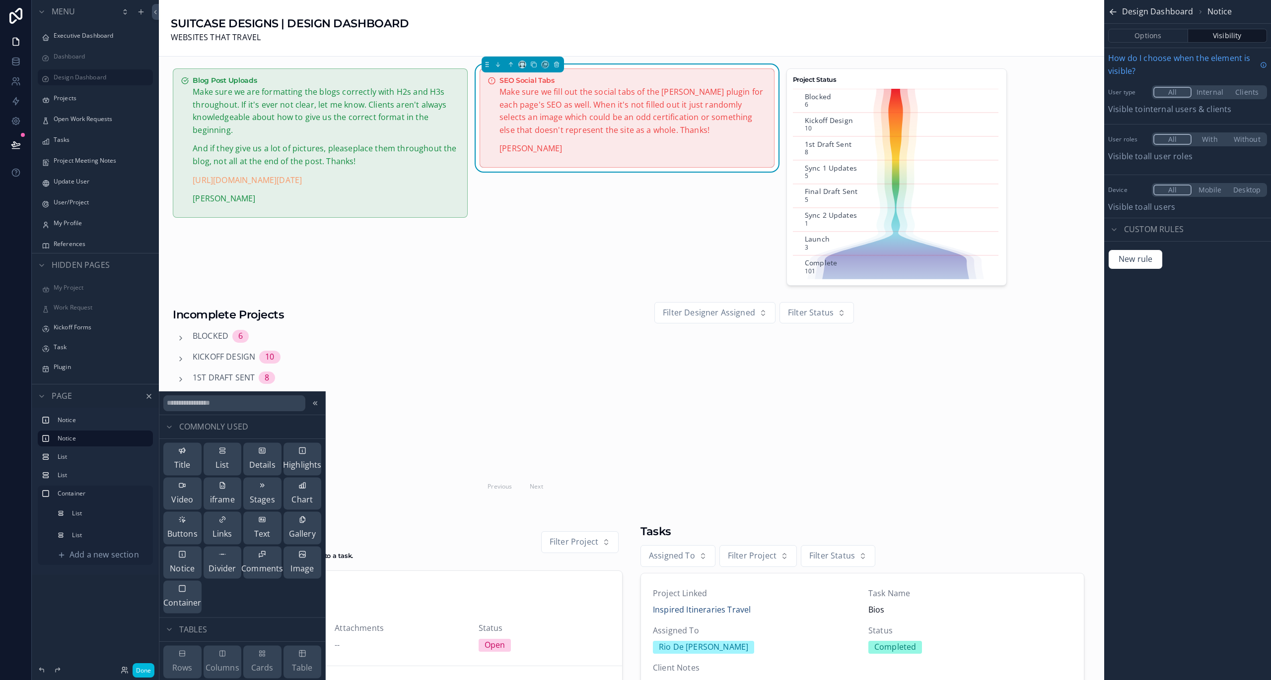
click at [180, 562] on div "Notice" at bounding box center [182, 562] width 25 height 25
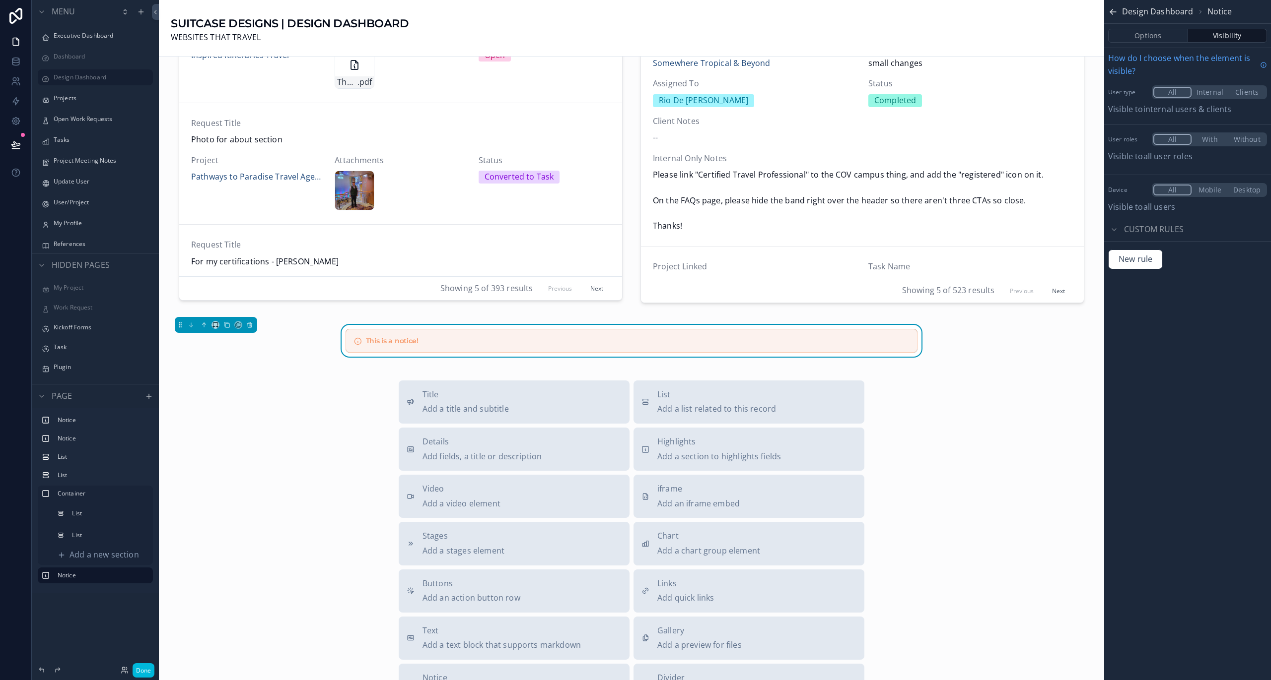
scroll to position [781, 0]
click at [216, 326] on icon "scrollable content" at bounding box center [217, 326] width 2 height 0
click at [224, 379] on span "33%" at bounding box center [227, 382] width 15 height 13
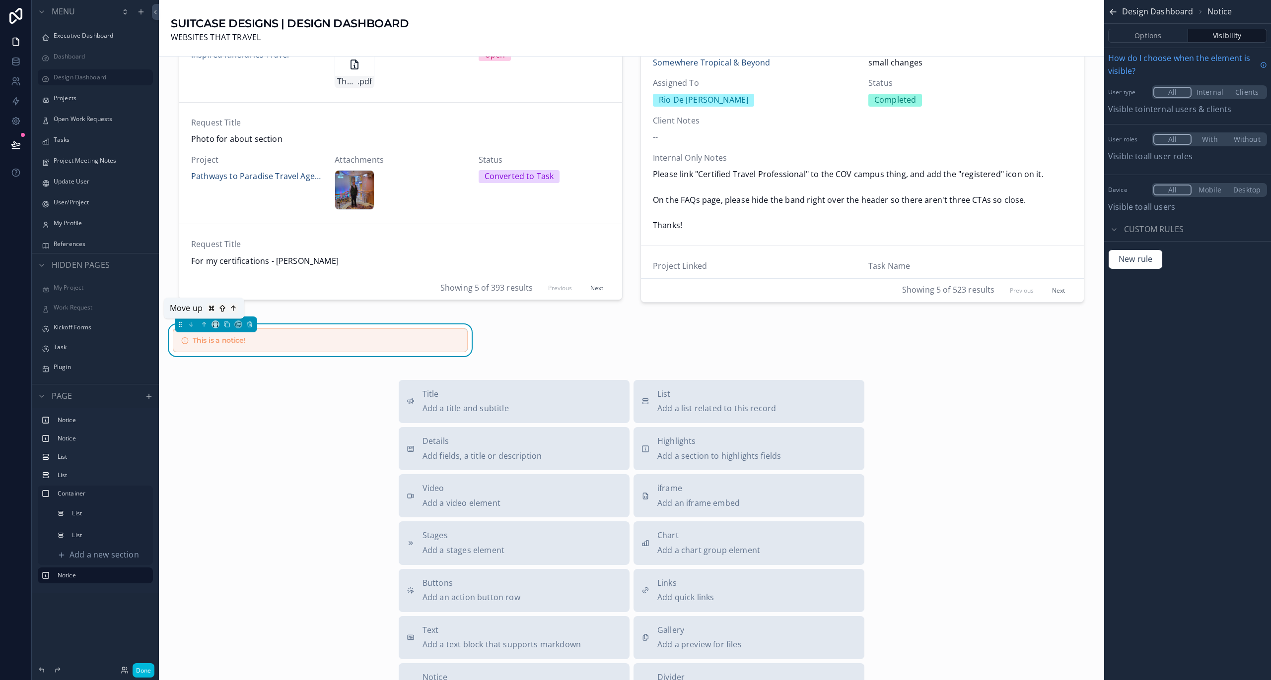
click at [206, 325] on icon "scrollable content" at bounding box center [204, 324] width 7 height 7
click at [205, 324] on icon "scrollable content" at bounding box center [204, 324] width 7 height 7
click at [204, 324] on icon "scrollable content" at bounding box center [204, 325] width 0 height 4
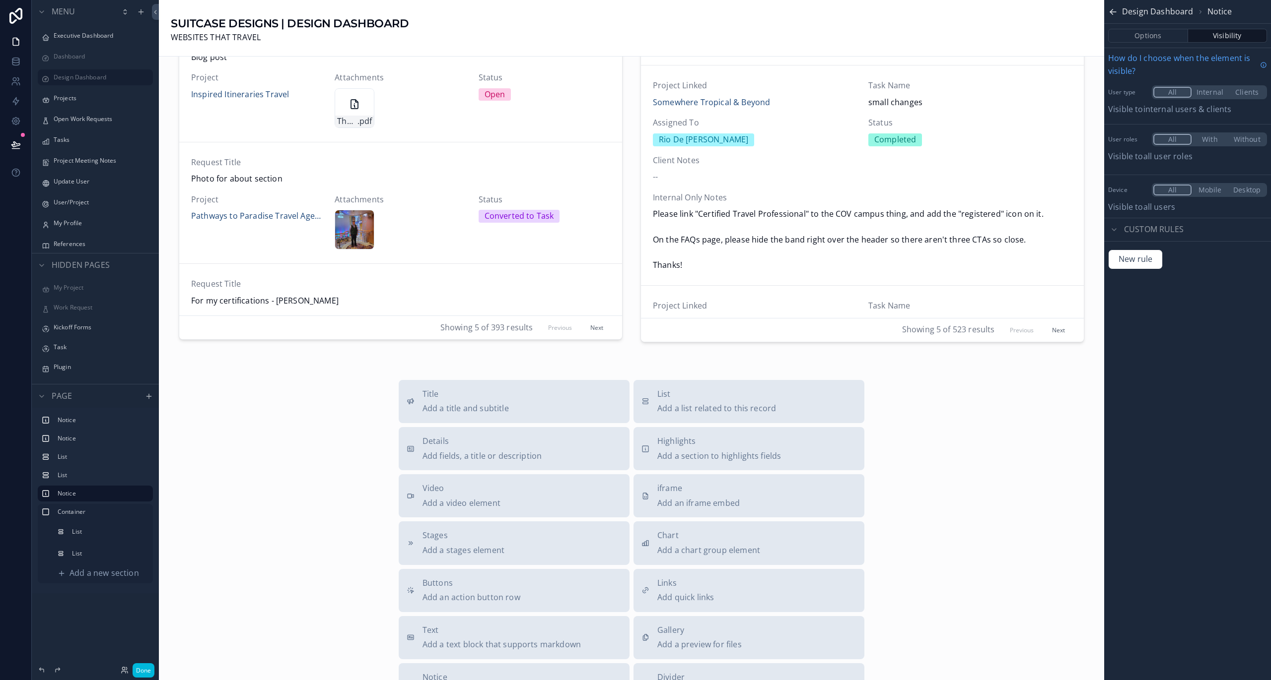
click at [203, 324] on div "Showing 5 of 393 results Previous Next" at bounding box center [400, 328] width 443 height 24
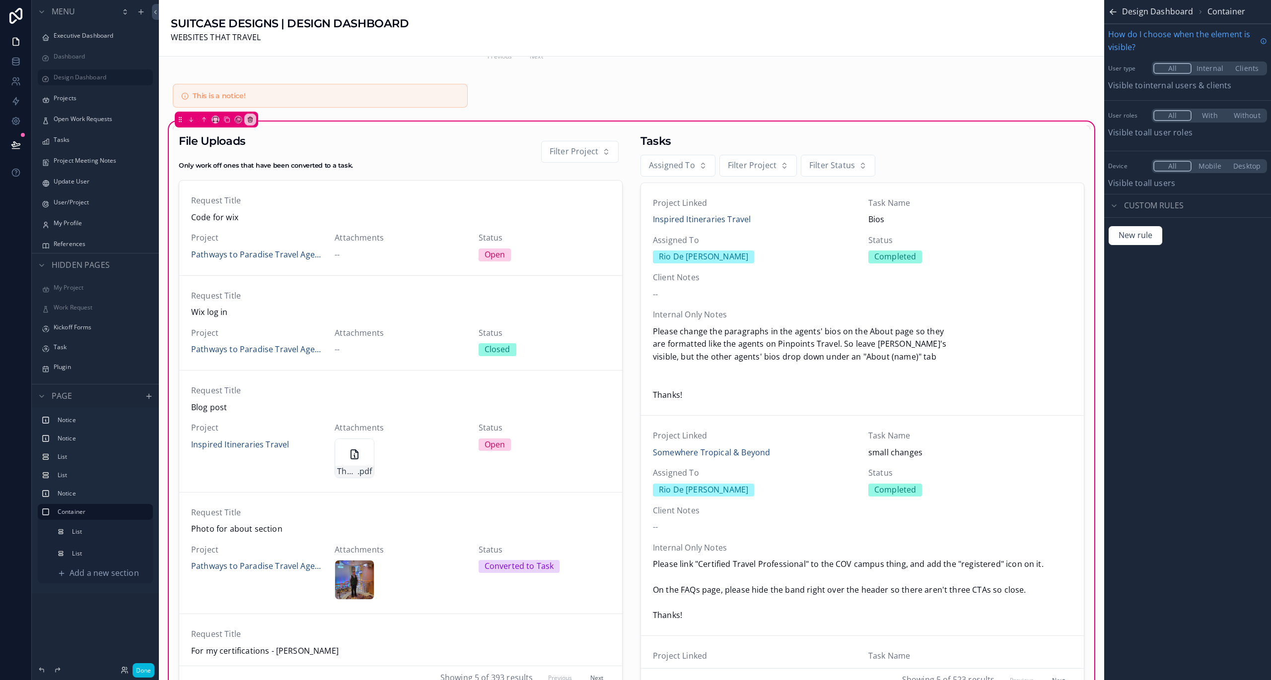
scroll to position [169, 0]
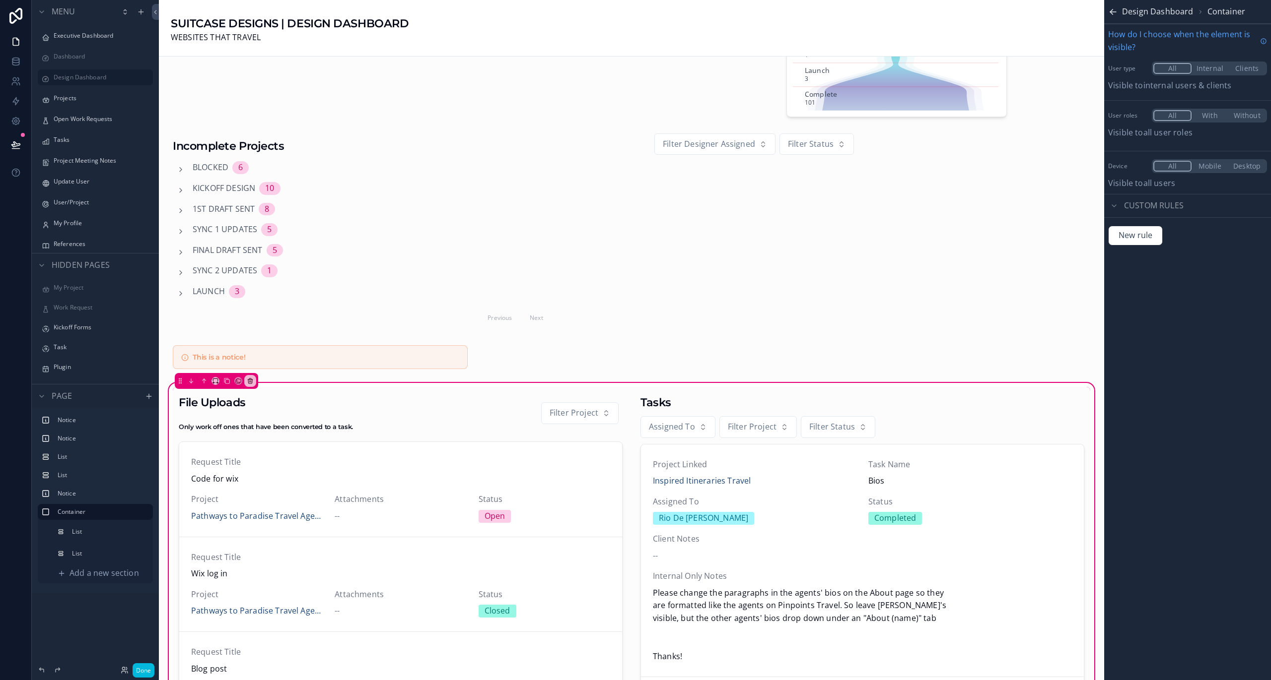
click at [245, 348] on div "scrollable content" at bounding box center [320, 357] width 307 height 32
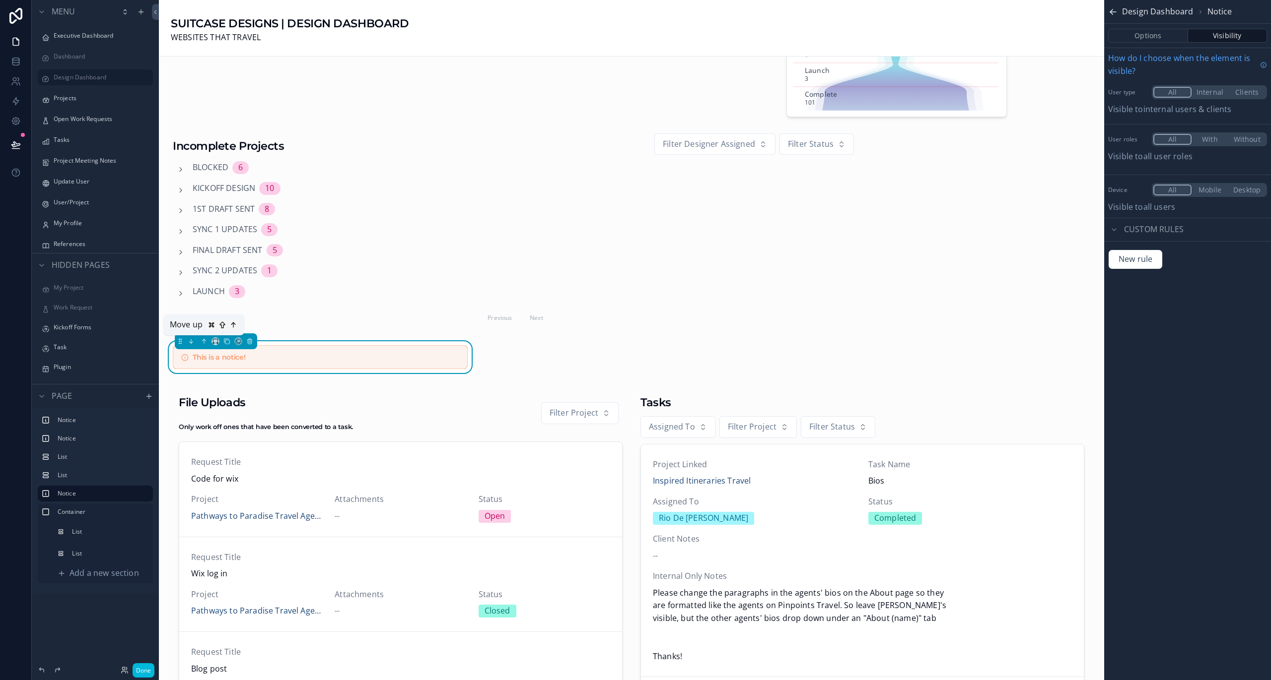
click at [204, 340] on icon "scrollable content" at bounding box center [204, 341] width 7 height 7
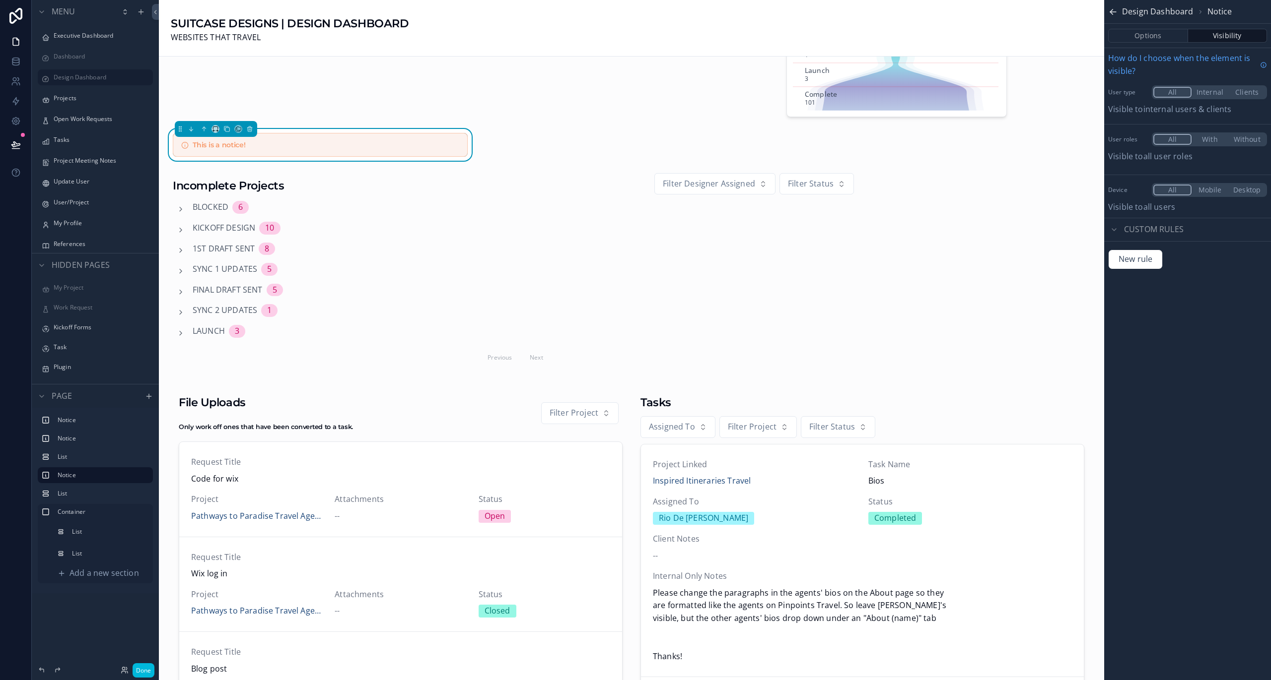
scroll to position [0, 0]
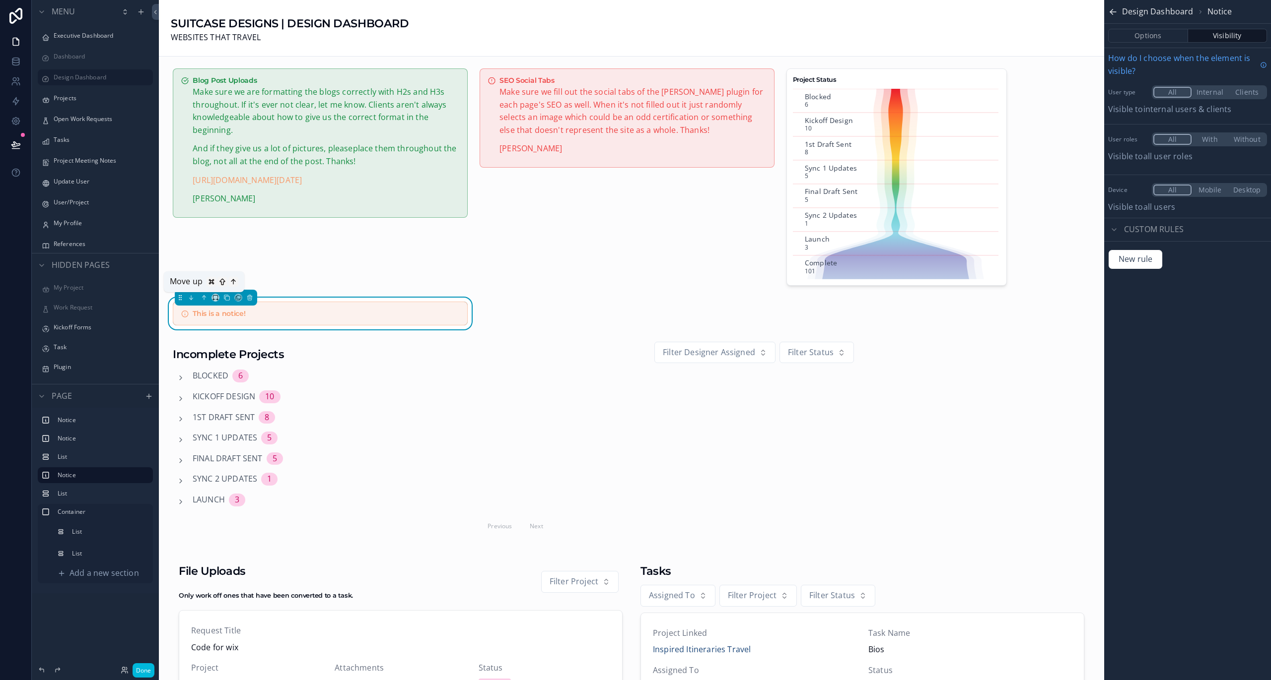
click at [203, 296] on icon "scrollable content" at bounding box center [204, 297] width 2 height 2
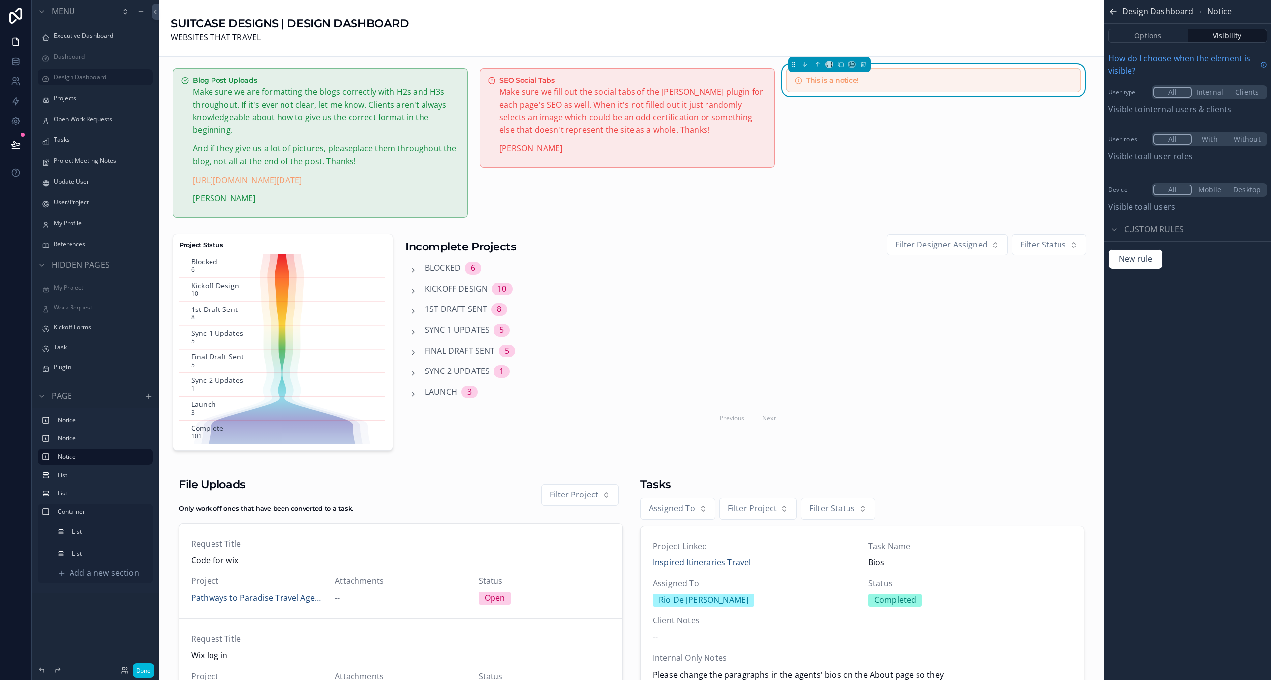
click at [876, 90] on div "This is a notice!" at bounding box center [933, 80] width 295 height 24
click at [1167, 34] on button "Options" at bounding box center [1148, 36] width 80 height 14
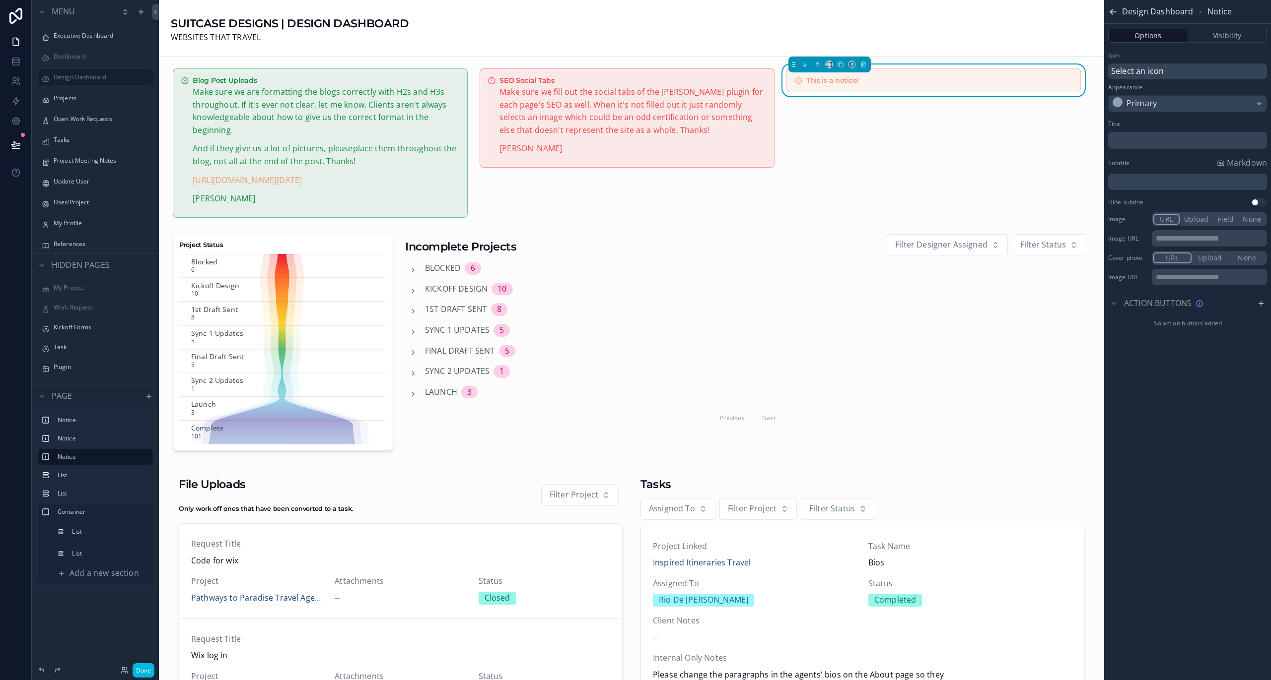
click at [1151, 145] on p "﻿" at bounding box center [1188, 140] width 153 height 13
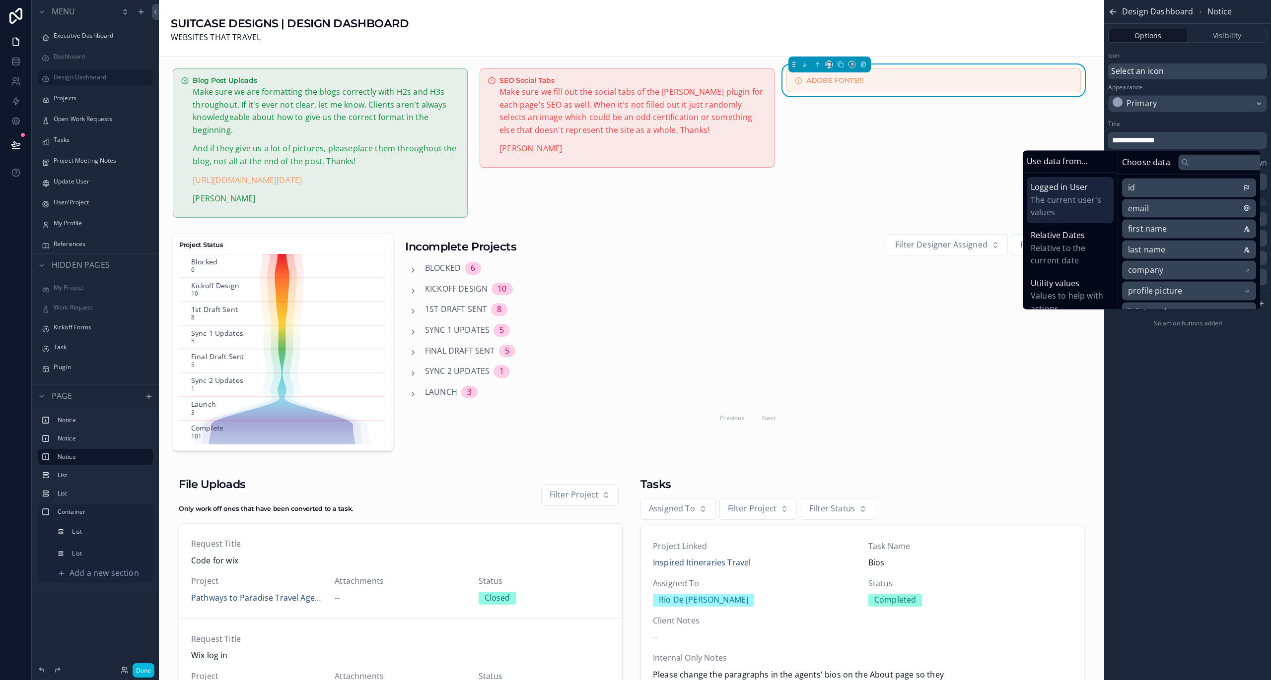
click at [1212, 123] on div "Title" at bounding box center [1187, 124] width 159 height 8
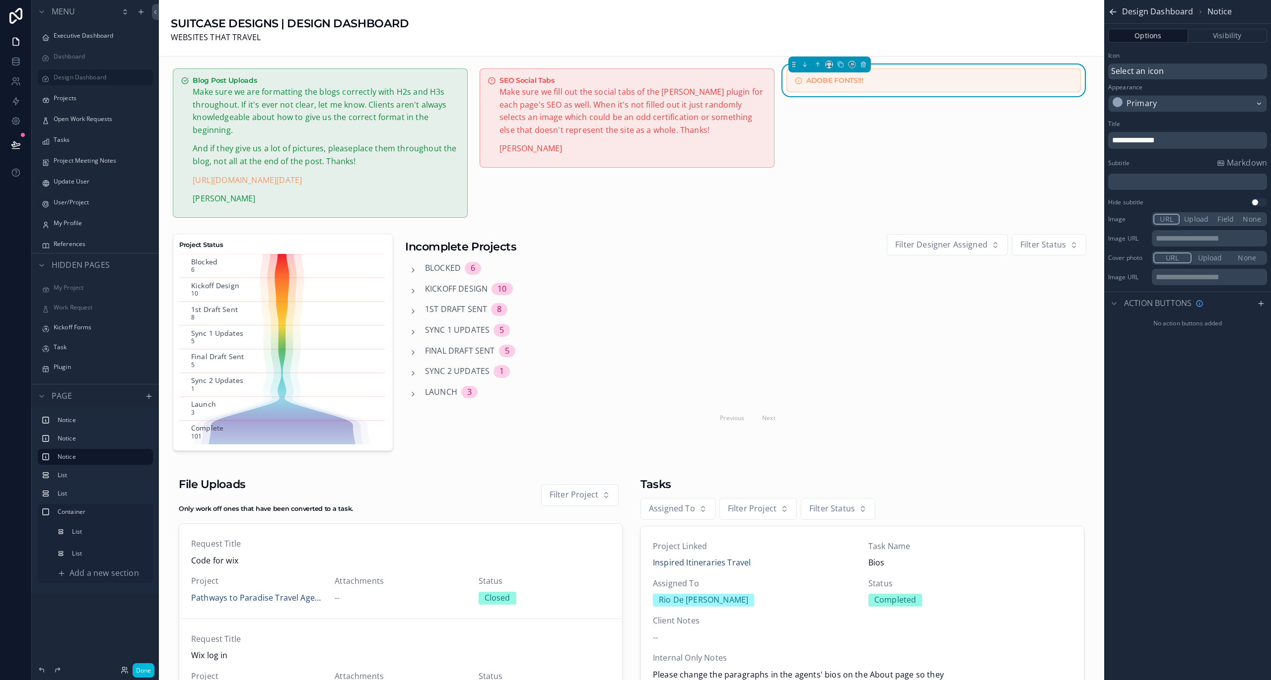
click at [1169, 178] on p "﻿" at bounding box center [1188, 182] width 153 height 13
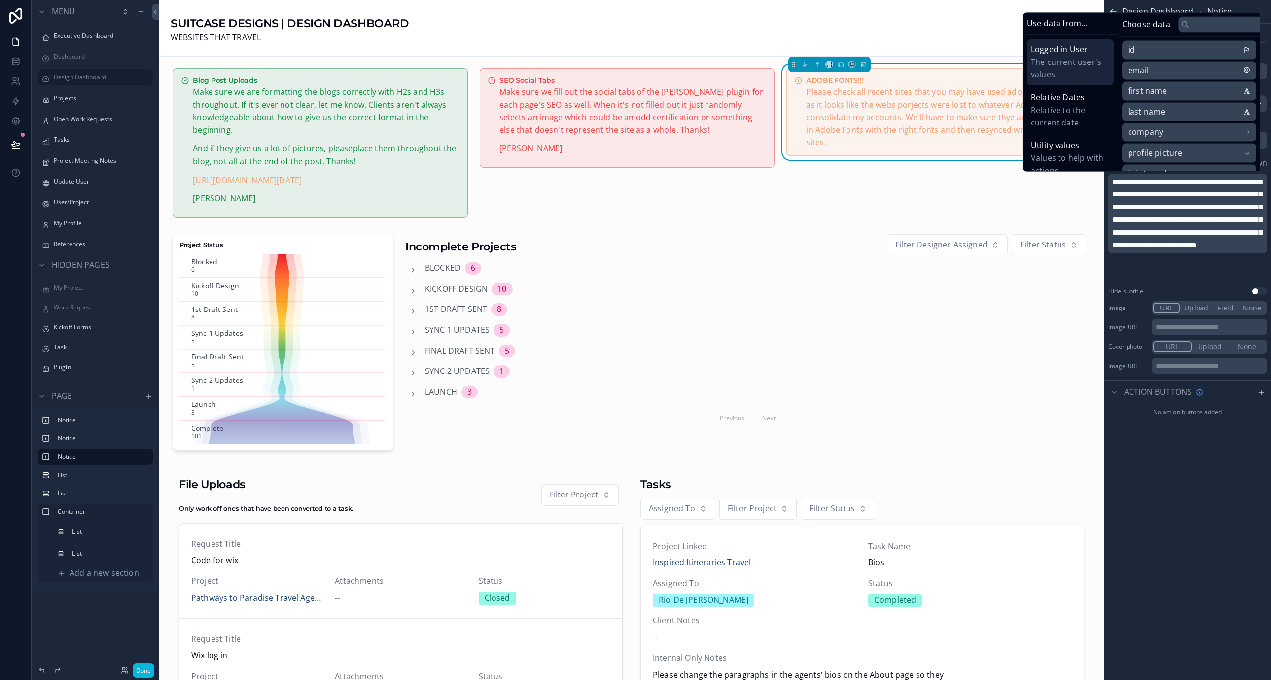
click at [1190, 455] on div "**********" at bounding box center [1187, 340] width 167 height 680
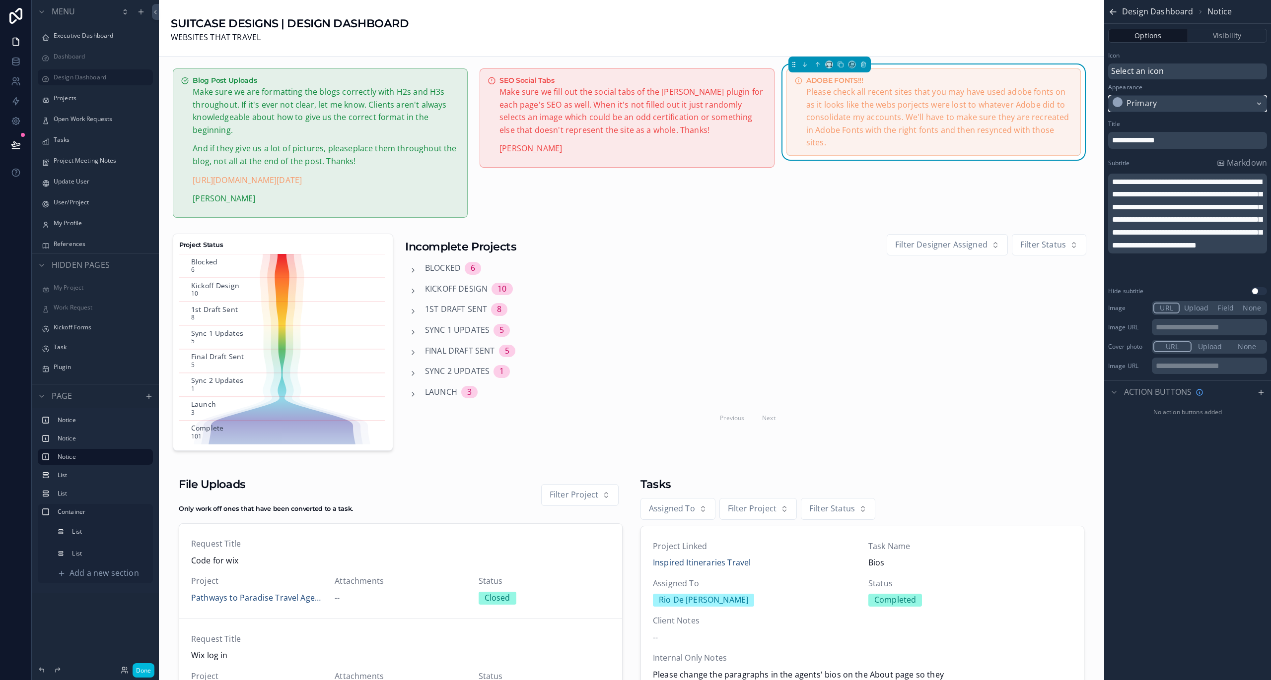
click at [1162, 101] on div "Primary" at bounding box center [1187, 104] width 158 height 16
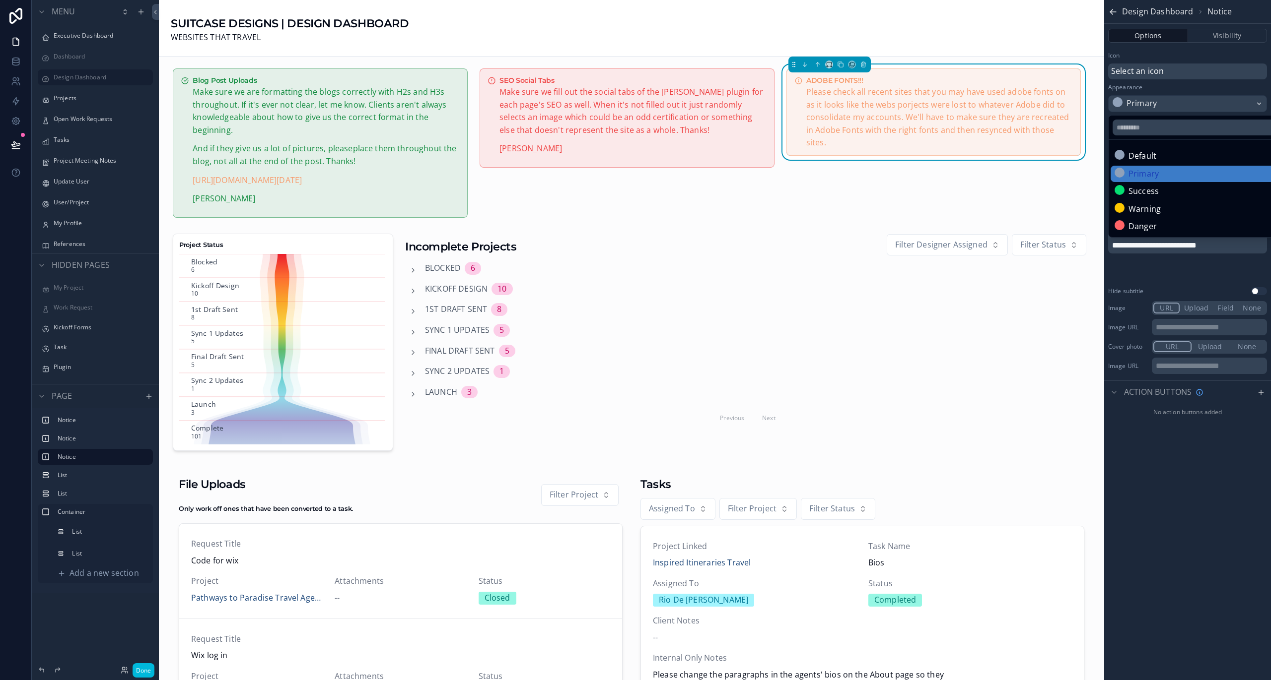
click at [1158, 221] on div "Danger" at bounding box center [1198, 226] width 169 height 13
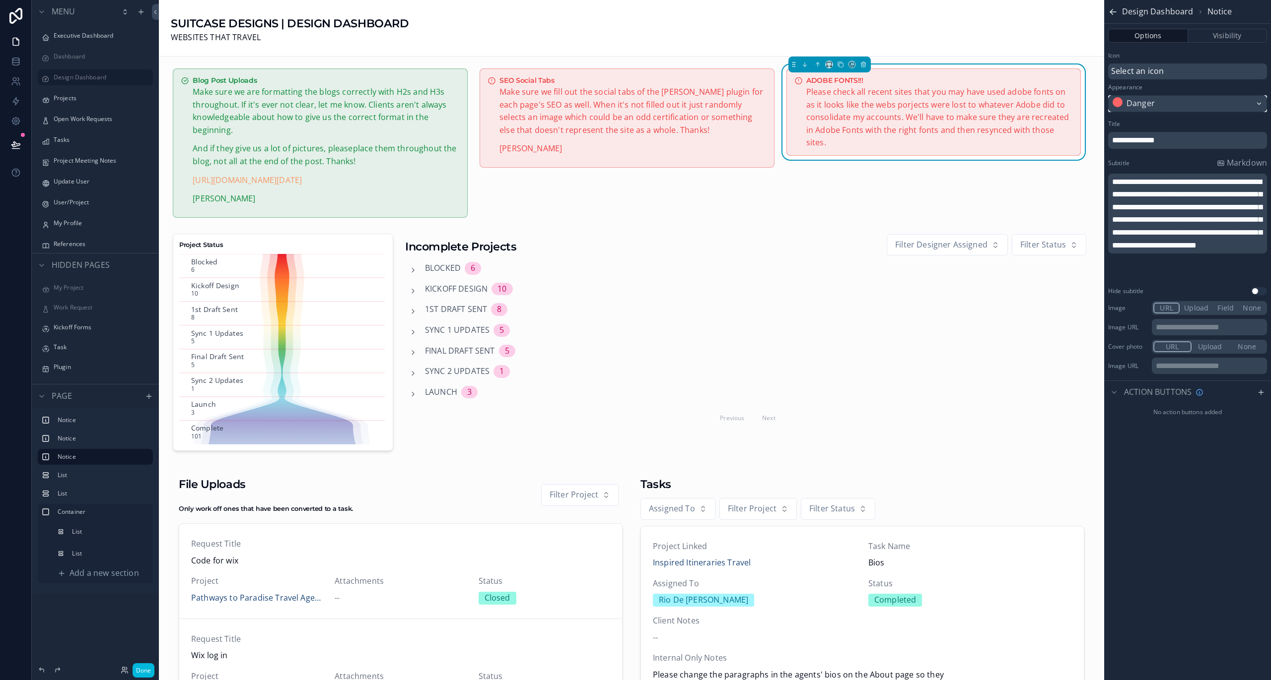
click at [1165, 105] on div "Danger" at bounding box center [1187, 104] width 158 height 16
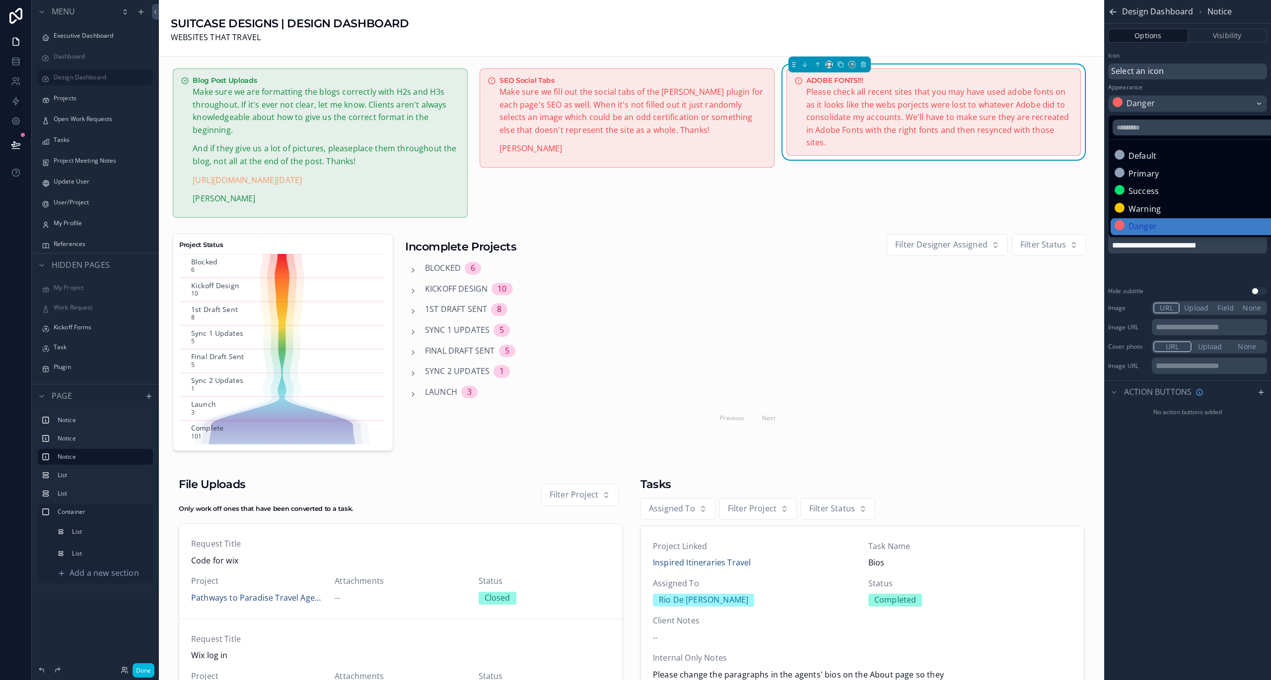
click at [1158, 201] on div "Warning" at bounding box center [1198, 209] width 177 height 17
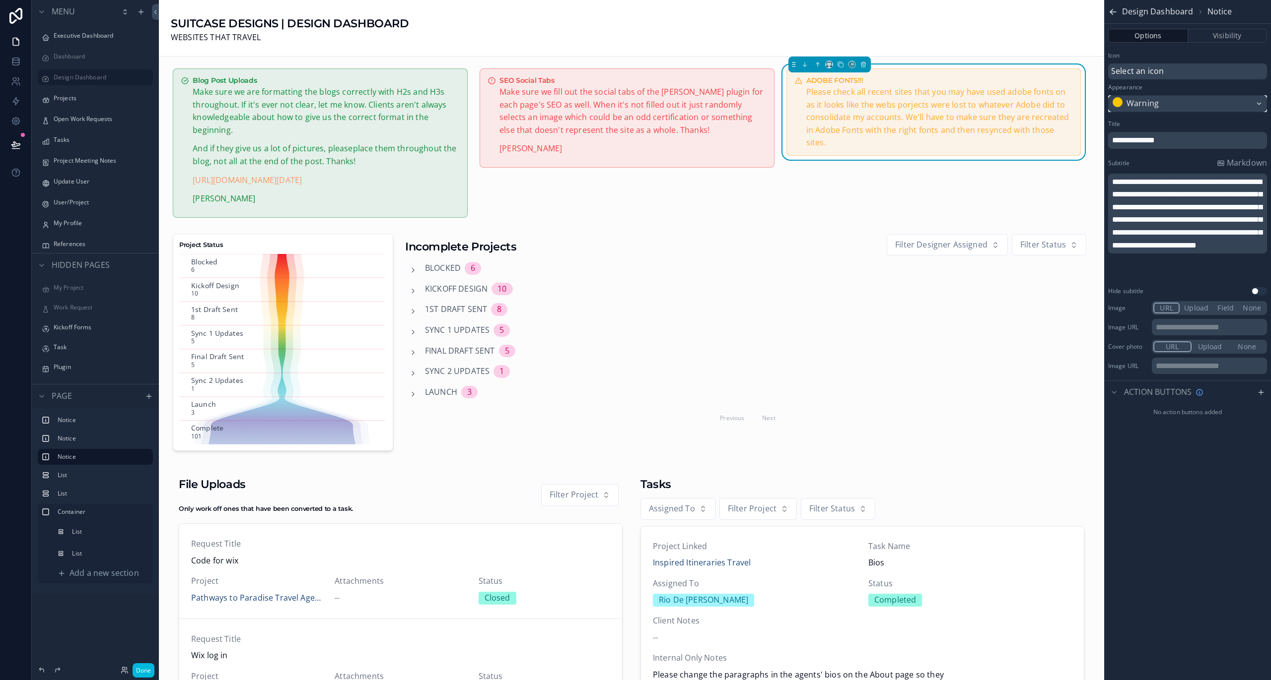
click at [1168, 103] on div "Warning" at bounding box center [1187, 104] width 158 height 16
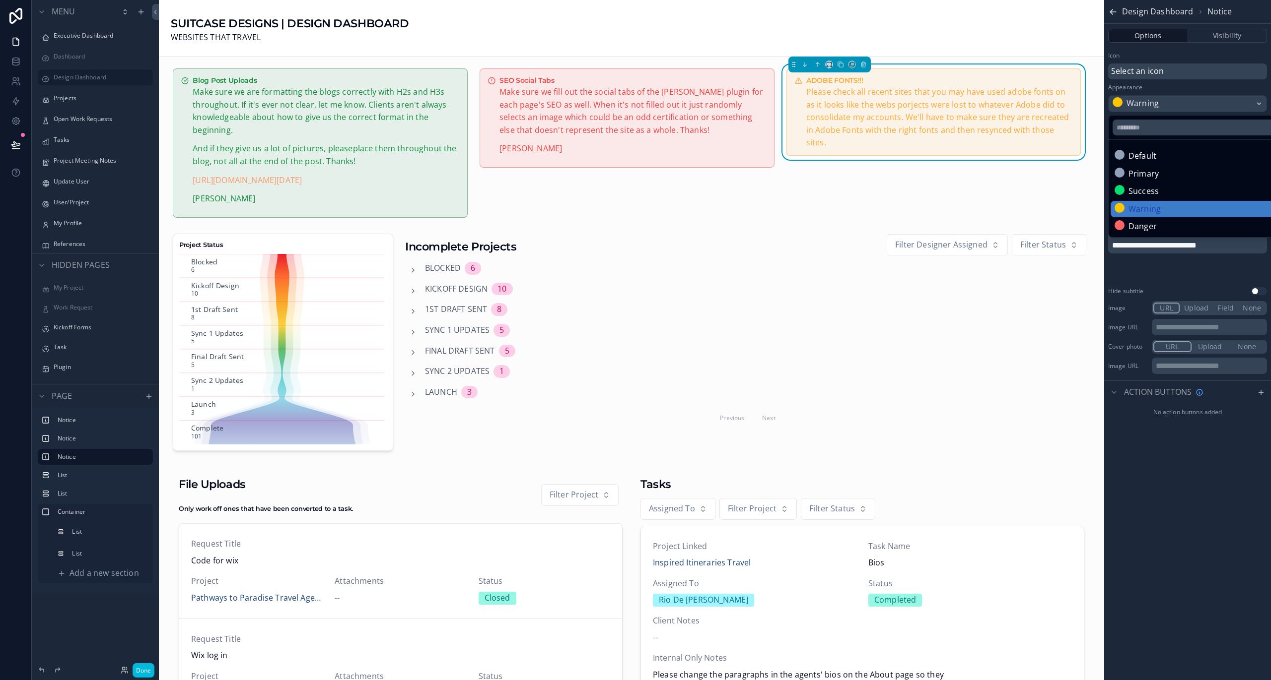
click at [1043, 187] on div "ADOBE FONTS!!! Please check all recent sites that you may have used adobe fonts…" at bounding box center [933, 143] width 307 height 157
click at [142, 674] on div "scrollable content" at bounding box center [635, 340] width 1271 height 680
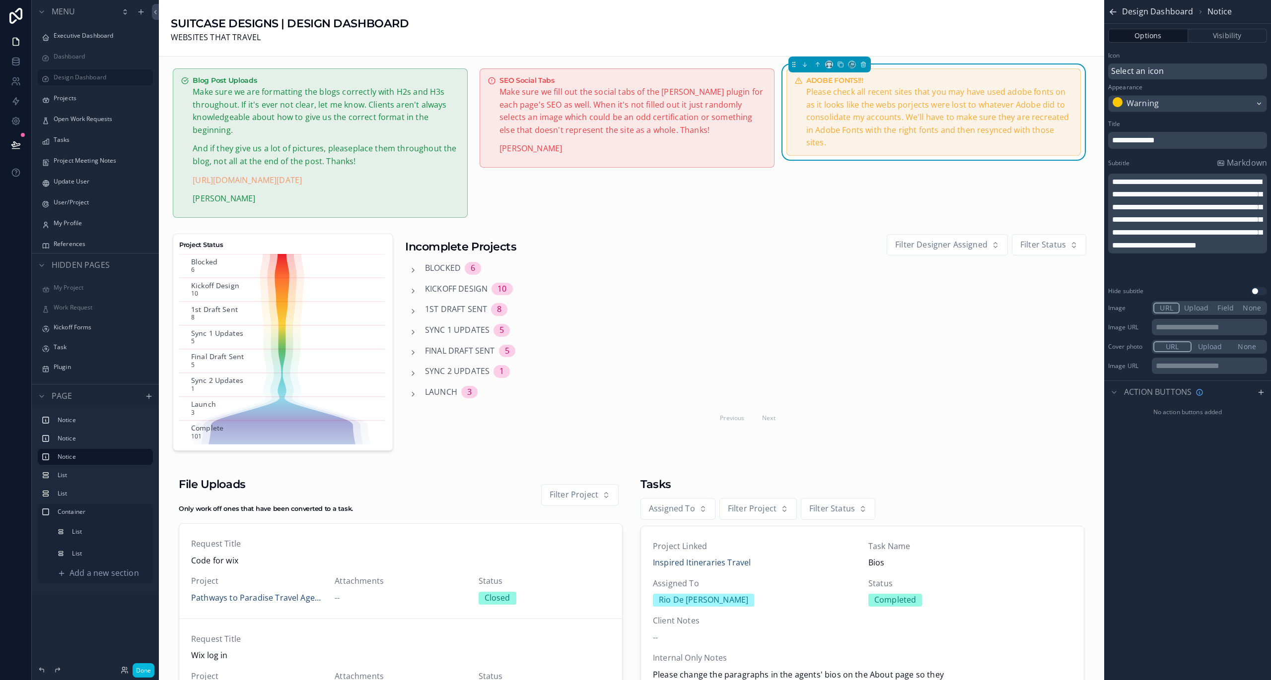
click at [143, 673] on button "Done" at bounding box center [144, 671] width 22 height 14
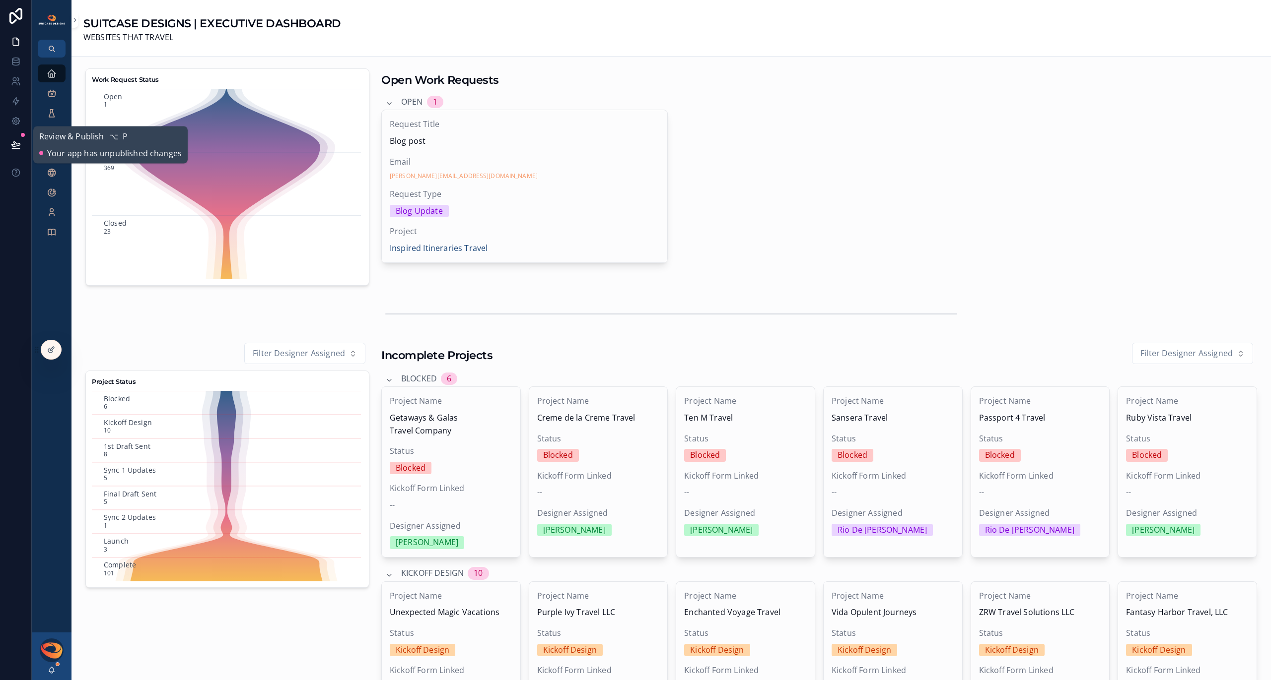
click at [16, 146] on icon at bounding box center [16, 145] width 10 height 10
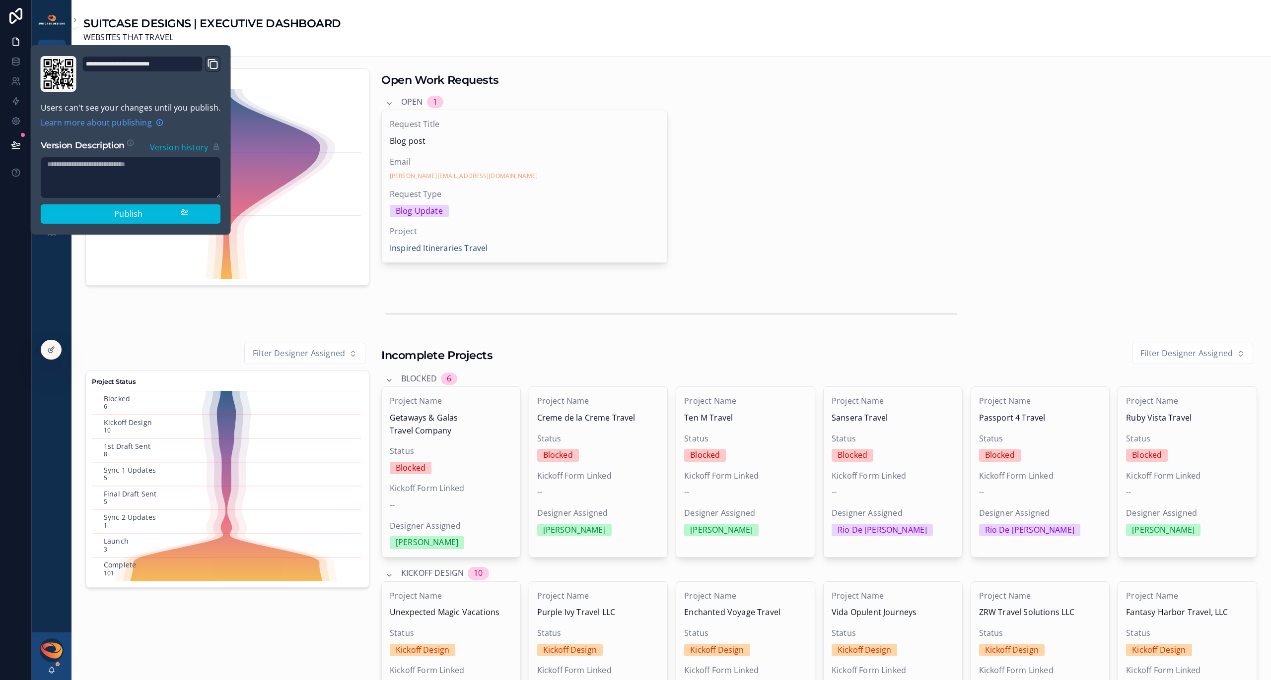
click at [85, 212] on div "Publish" at bounding box center [131, 214] width 116 height 13
